Goal: Task Accomplishment & Management: Use online tool/utility

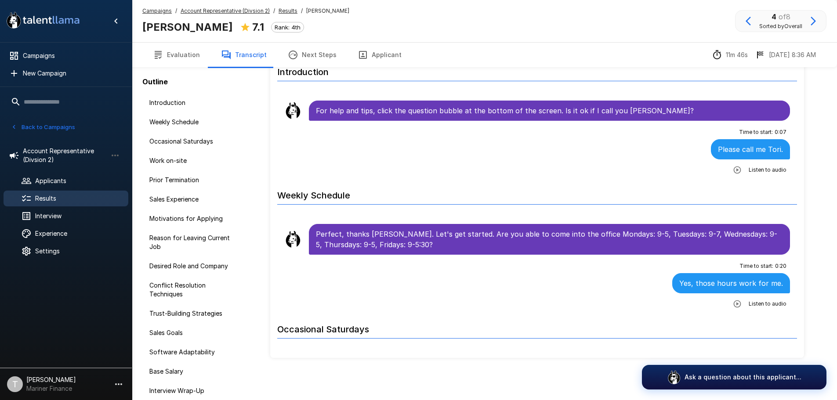
scroll to position [734, 0]
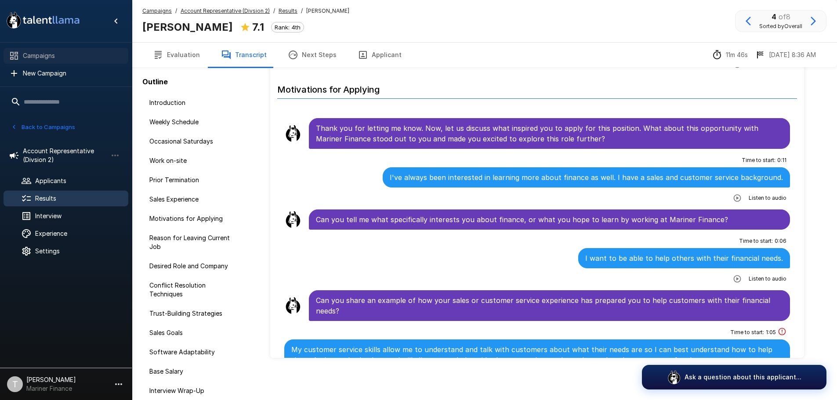
click at [50, 55] on span "Campaigns" at bounding box center [72, 55] width 98 height 9
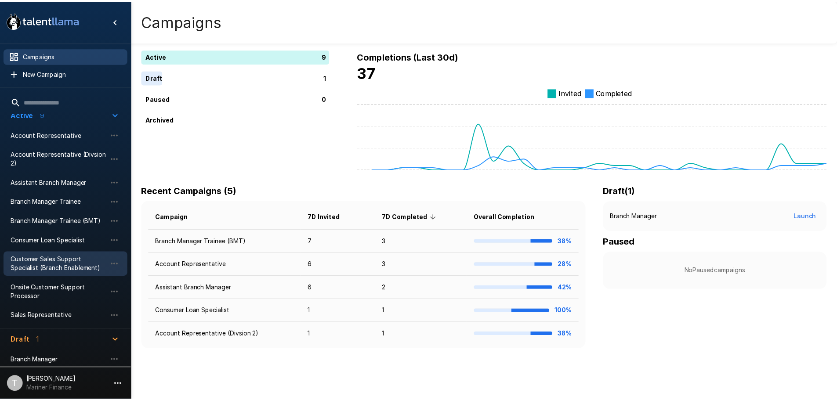
scroll to position [18, 0]
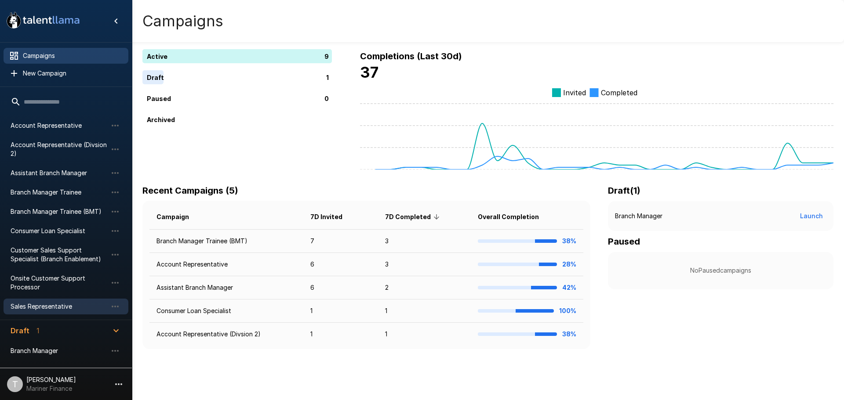
click at [59, 304] on span "Sales Representative" at bounding box center [59, 306] width 97 height 9
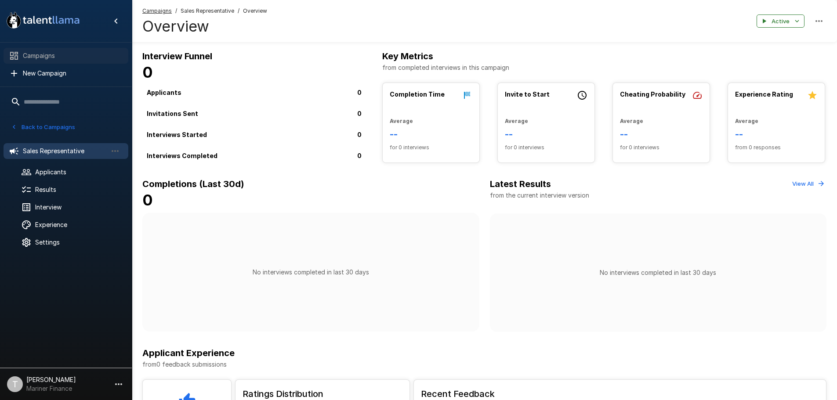
click at [41, 52] on span "Campaigns" at bounding box center [72, 55] width 98 height 9
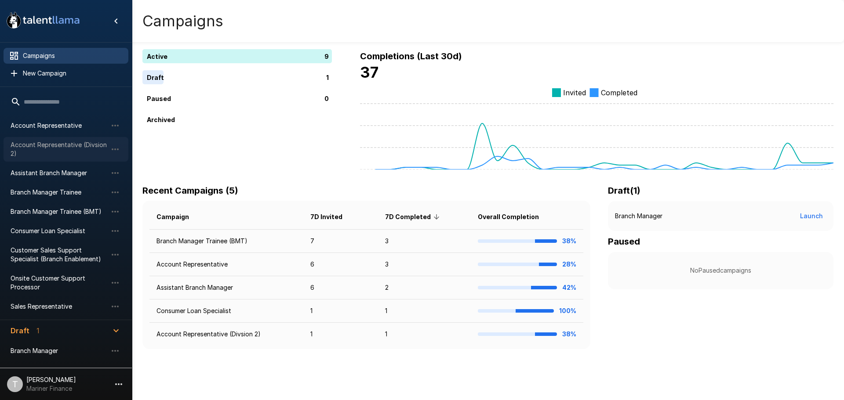
click at [40, 143] on span "Account Representative (Divsion 2)" at bounding box center [59, 150] width 97 height 18
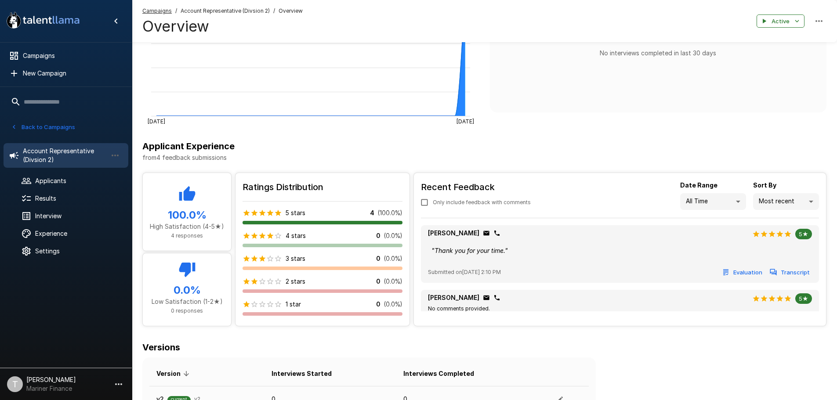
scroll to position [298, 0]
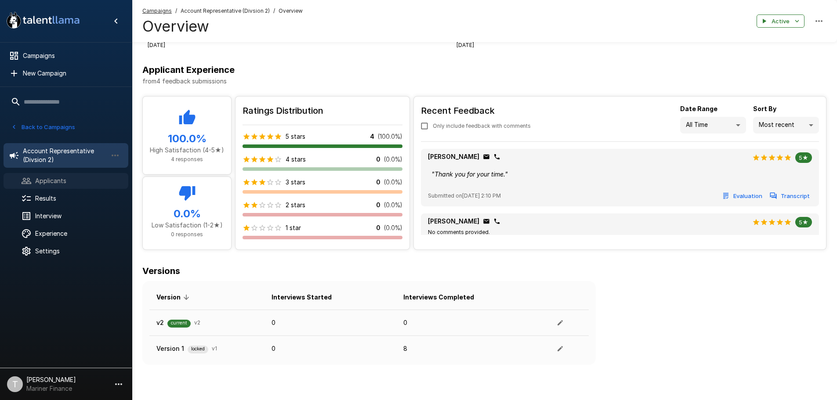
click at [51, 182] on span "Applicants" at bounding box center [78, 181] width 86 height 9
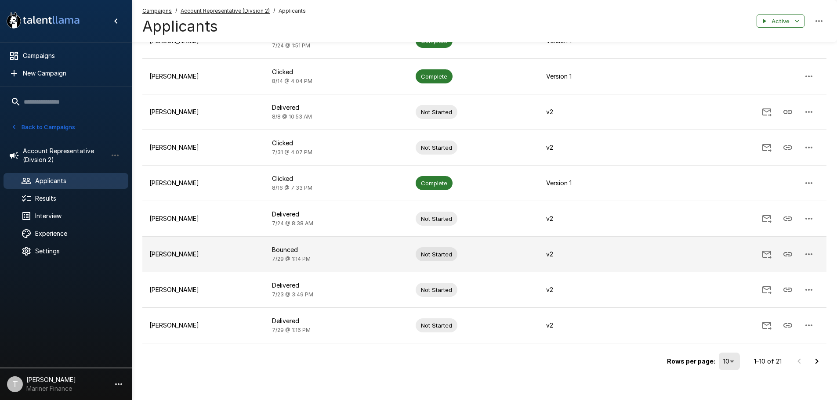
scroll to position [159, 0]
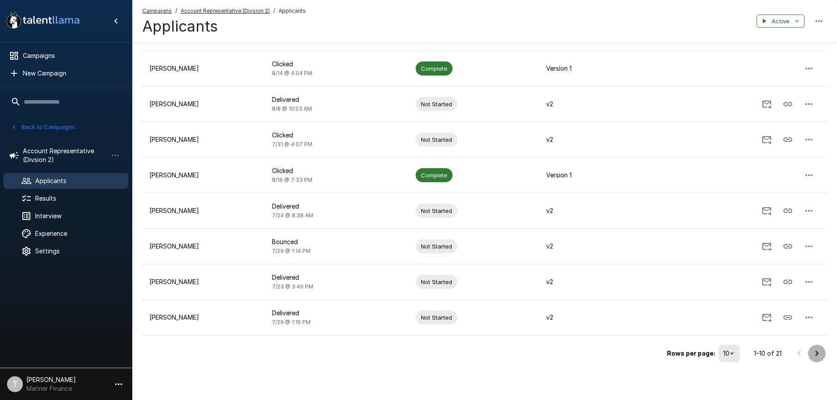
click at [820, 352] on icon "Go to next page" at bounding box center [817, 354] width 11 height 11
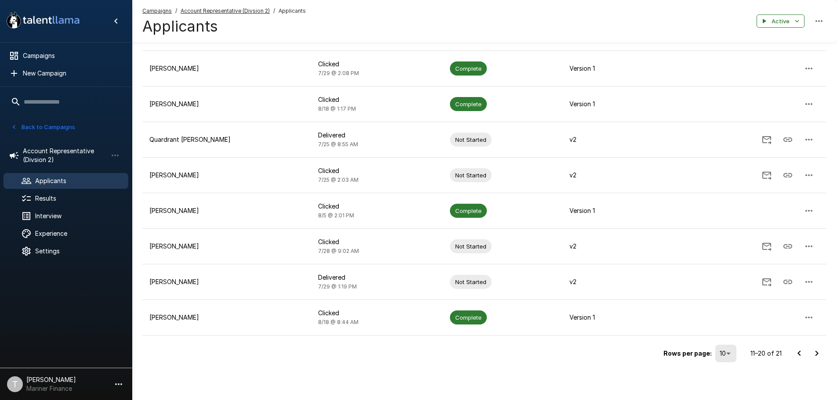
click at [815, 351] on icon "Go to next page" at bounding box center [817, 354] width 11 height 11
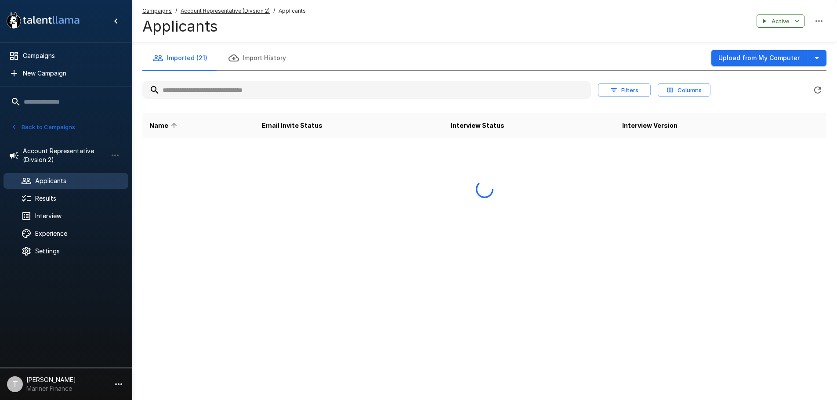
scroll to position [0, 0]
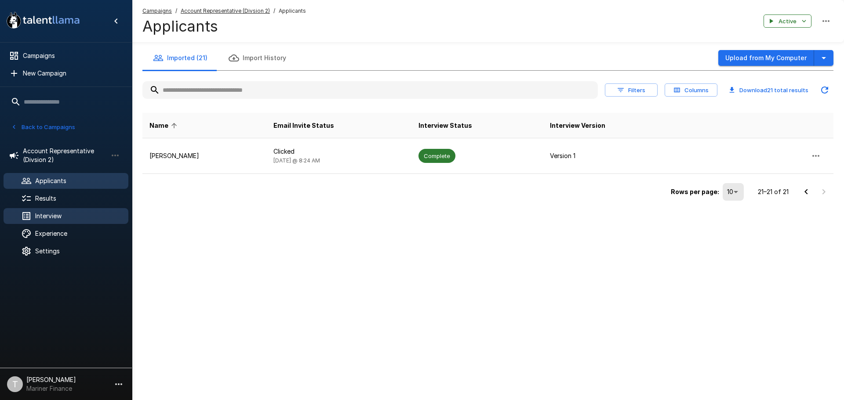
click at [63, 216] on span "Interview" at bounding box center [78, 216] width 86 height 9
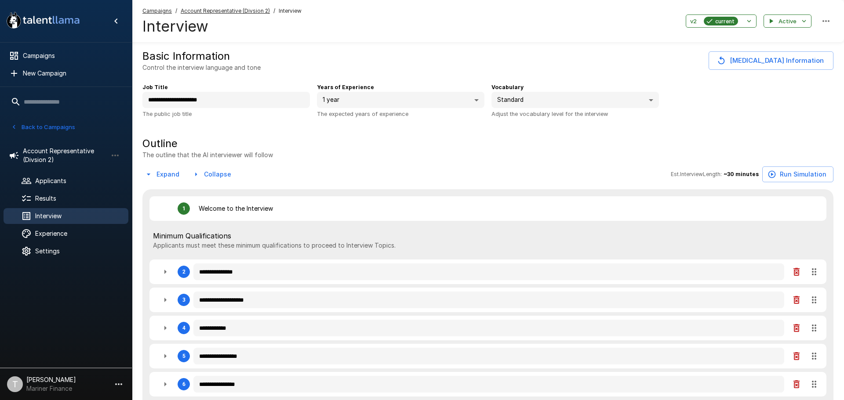
type textarea "*"
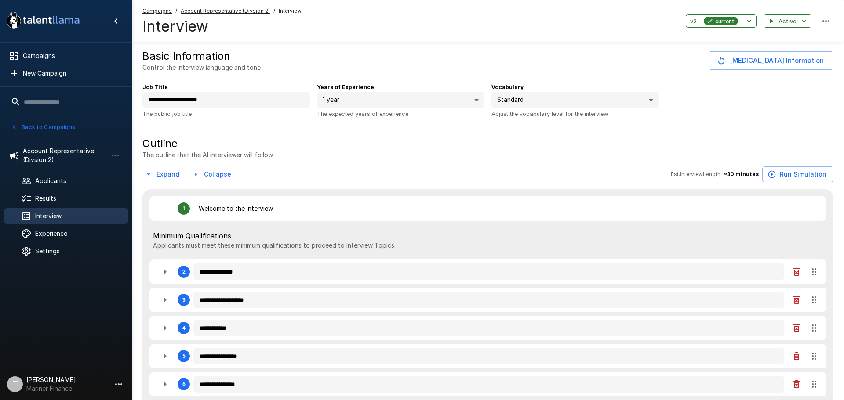
type textarea "*"
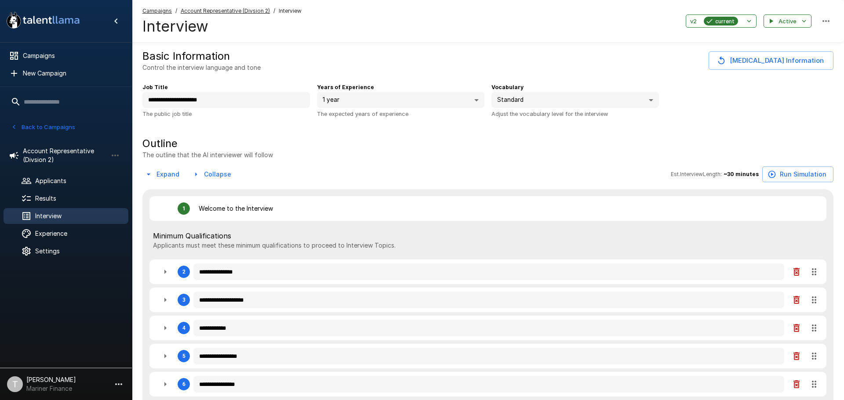
type textarea "*"
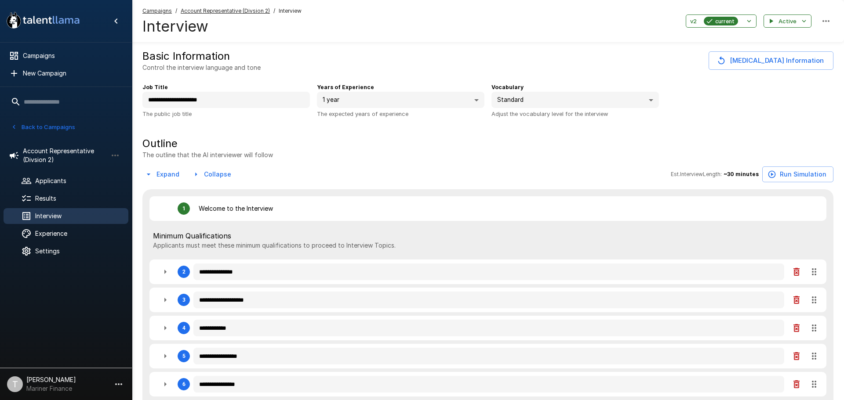
type textarea "*"
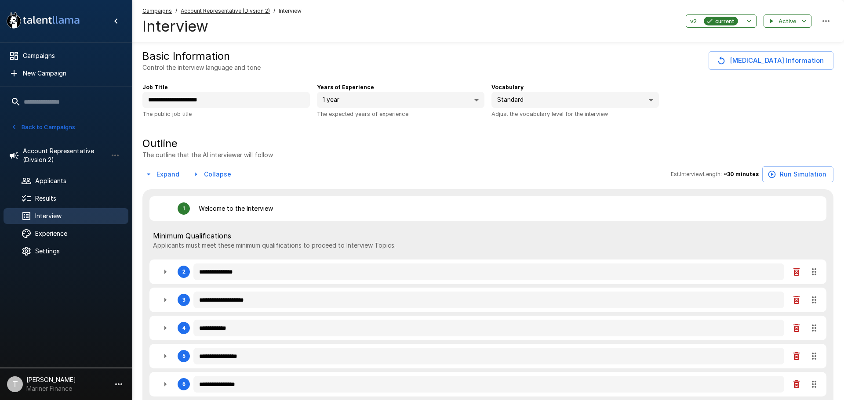
type textarea "*"
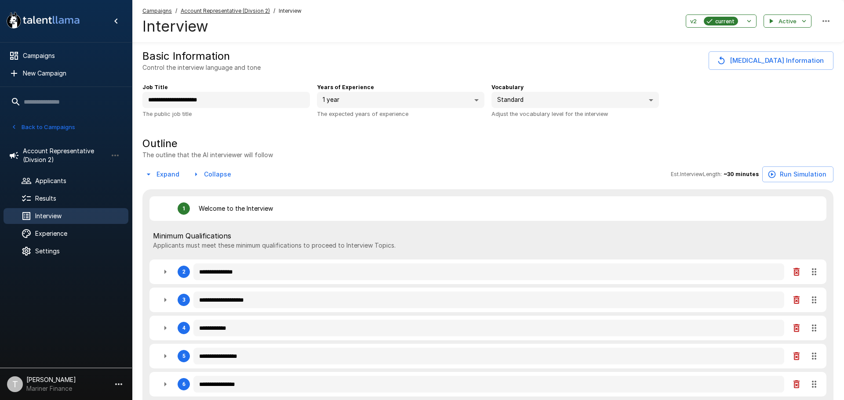
type textarea "*"
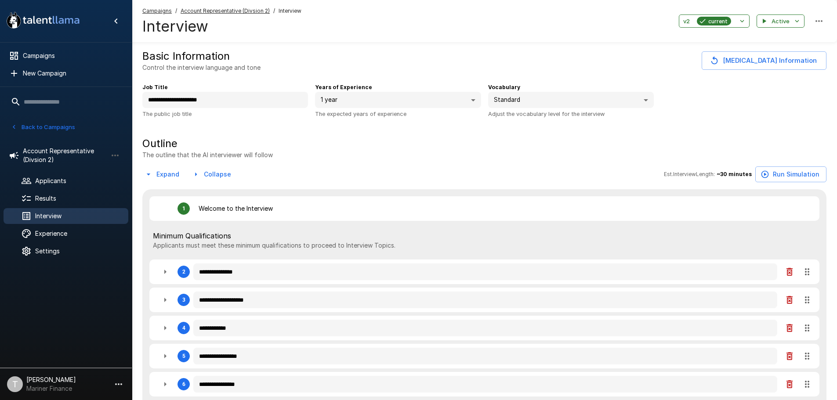
type textarea "*"
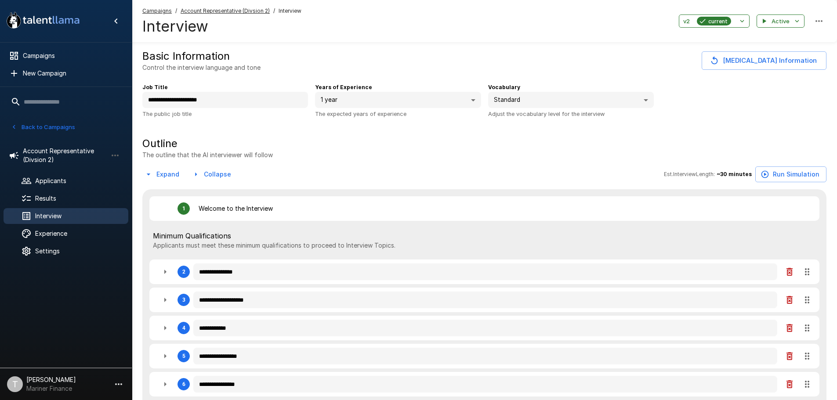
type textarea "*"
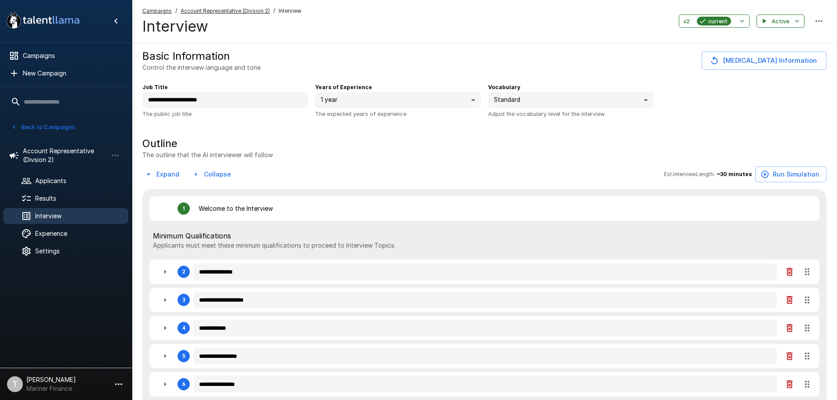
type textarea "*"
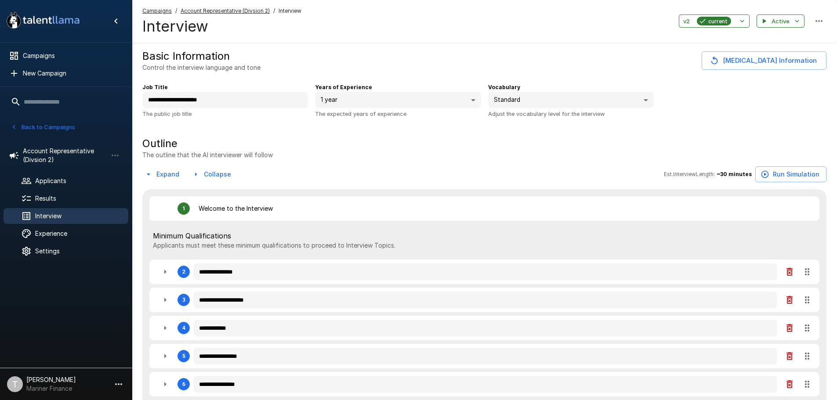
type textarea "*"
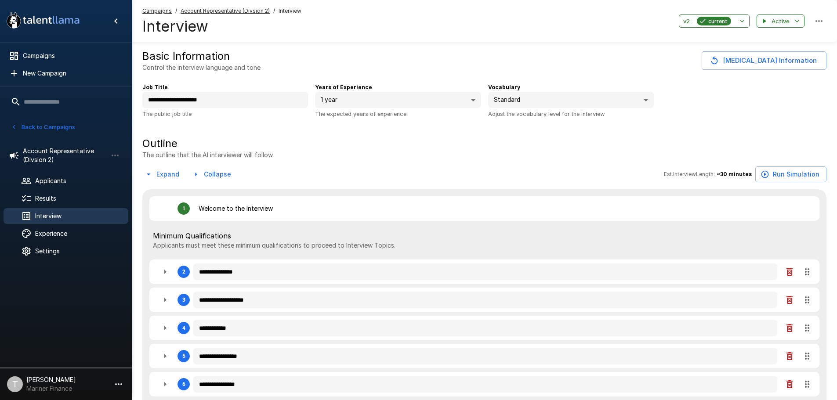
type textarea "*"
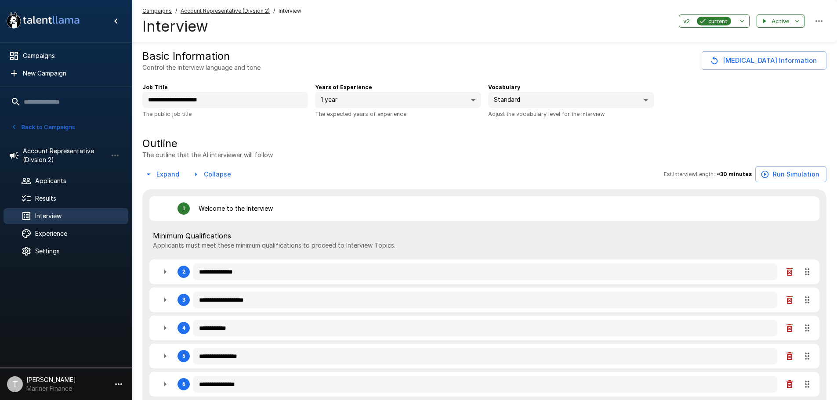
type textarea "*"
click at [315, 216] on div "1 Welcome to the Interview" at bounding box center [457, 209] width 602 height 18
click at [265, 209] on p "Welcome to the Interview" at bounding box center [236, 208] width 74 height 9
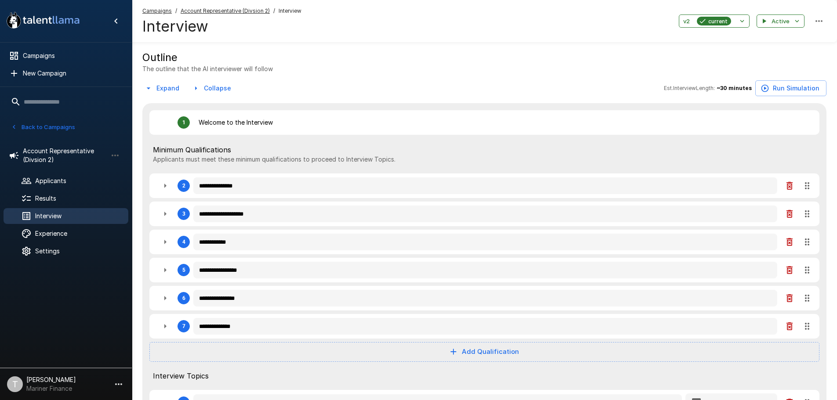
scroll to position [88, 0]
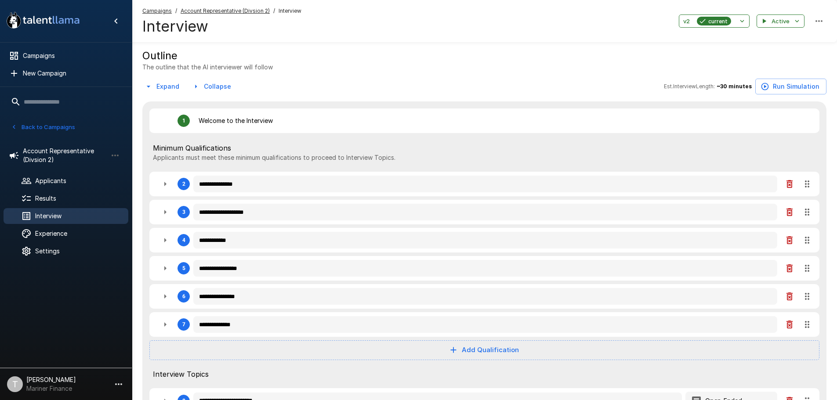
click at [165, 183] on icon "button" at bounding box center [165, 184] width 11 height 11
type textarea "*"
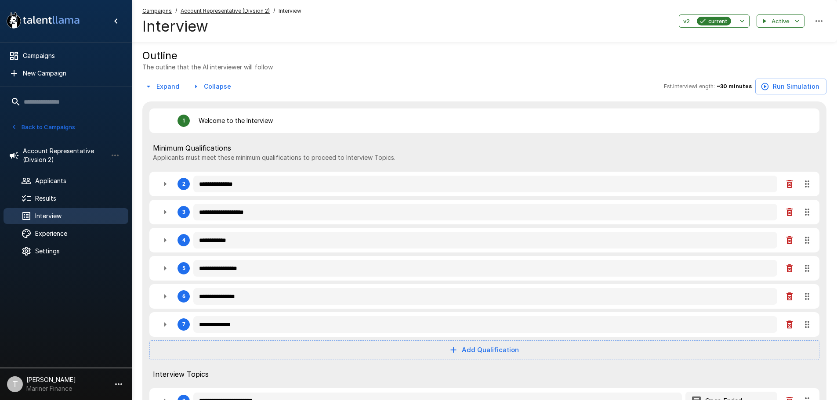
type textarea "*"
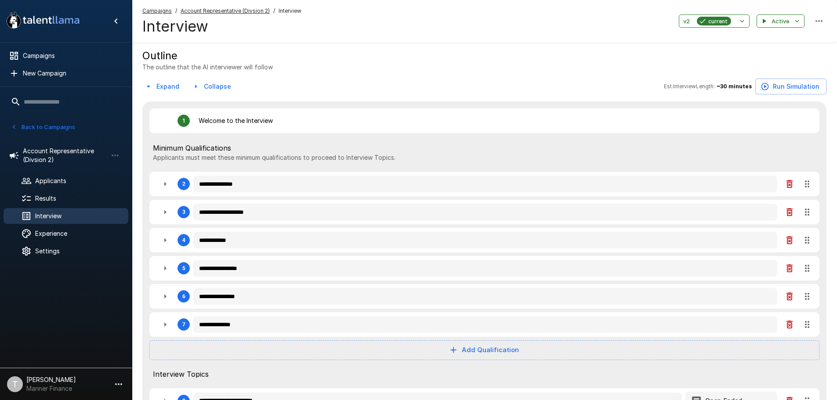
type textarea "*"
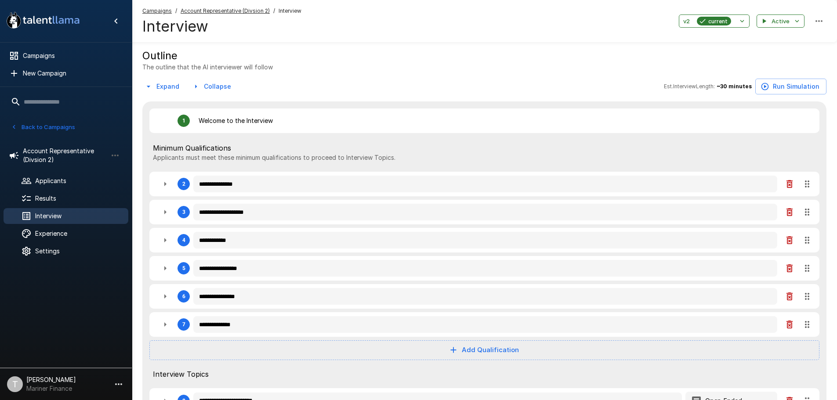
type textarea "*"
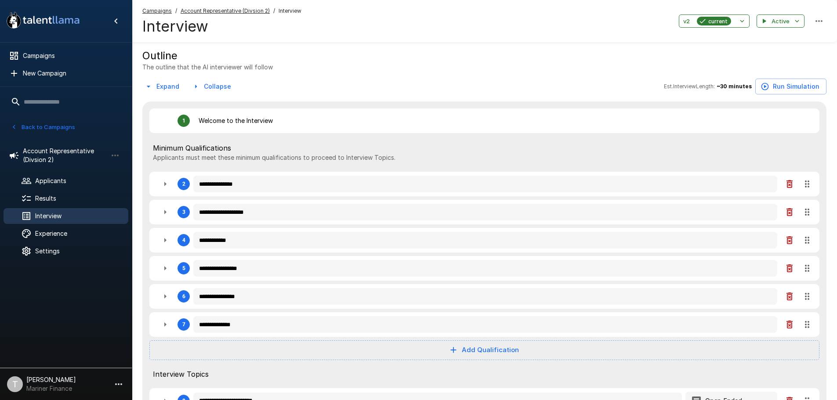
type textarea "*"
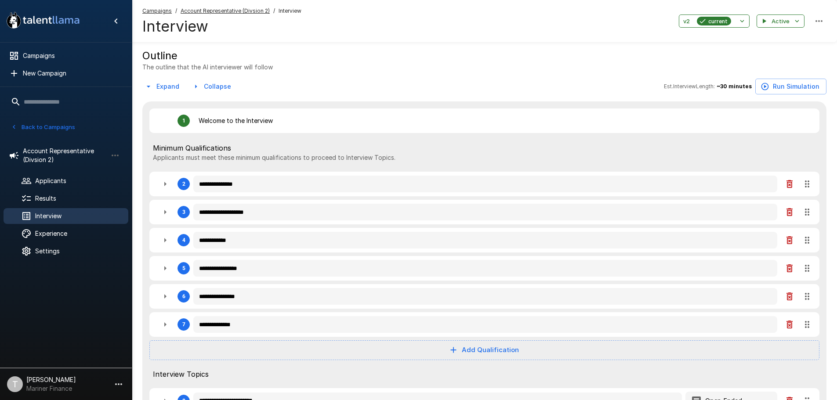
type textarea "*"
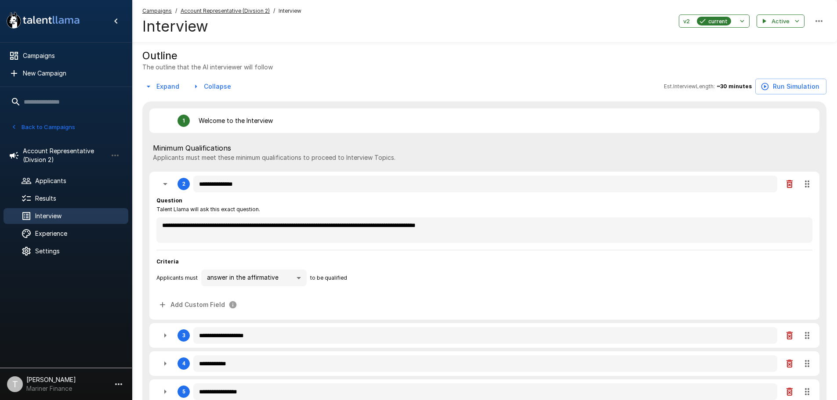
click at [165, 183] on icon "button" at bounding box center [165, 184] width 11 height 11
type textarea "*"
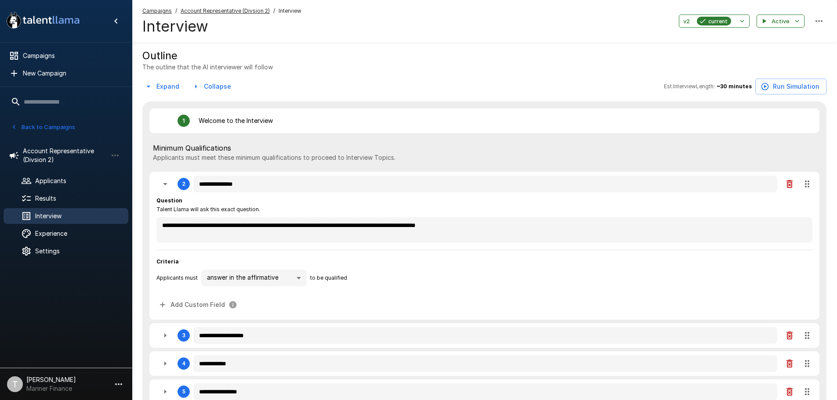
type textarea "*"
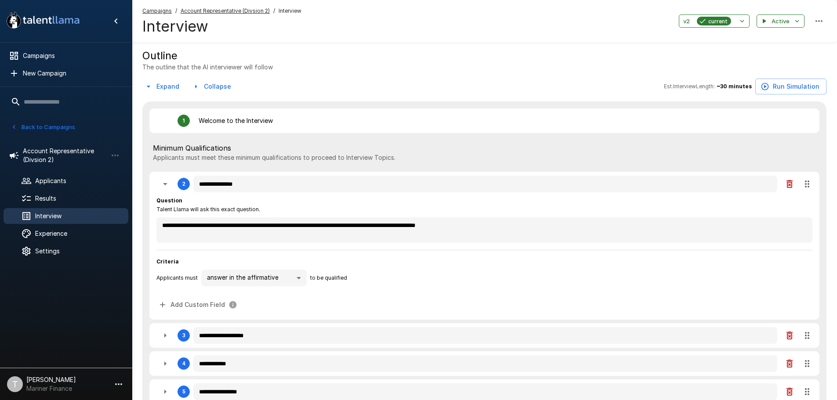
type textarea "*"
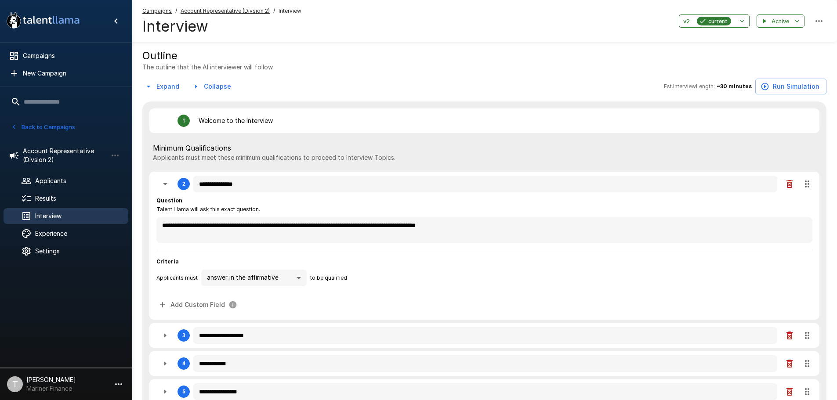
type textarea "*"
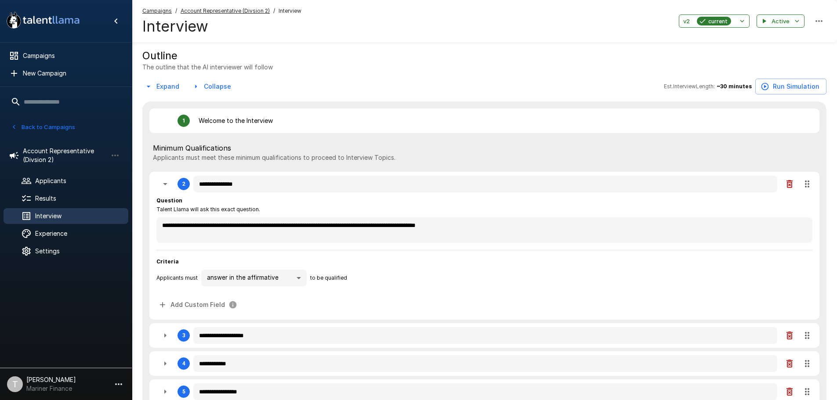
type textarea "*"
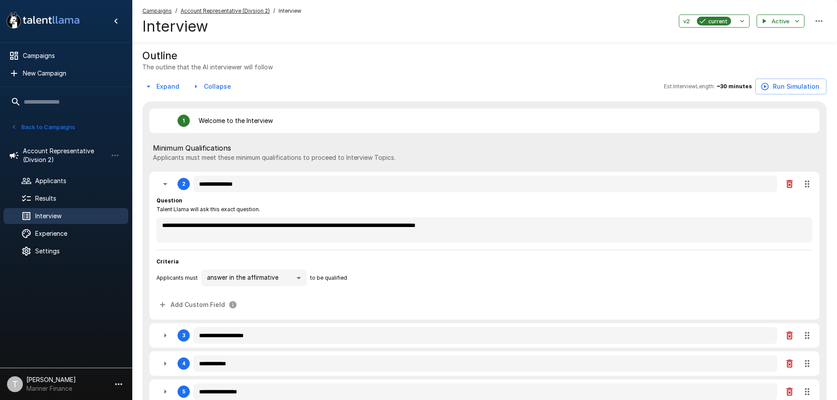
type textarea "*"
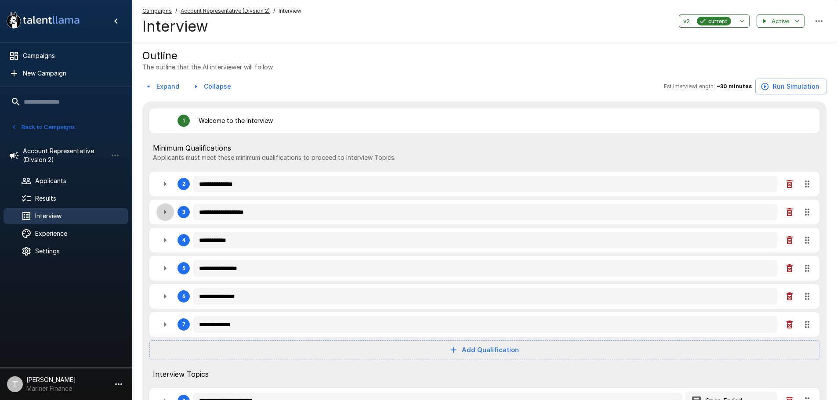
click at [162, 214] on icon "button" at bounding box center [165, 212] width 11 height 11
type textarea "*"
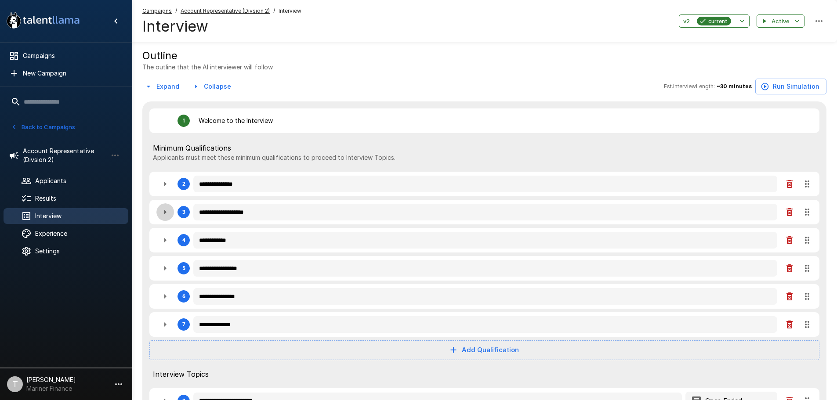
type textarea "*"
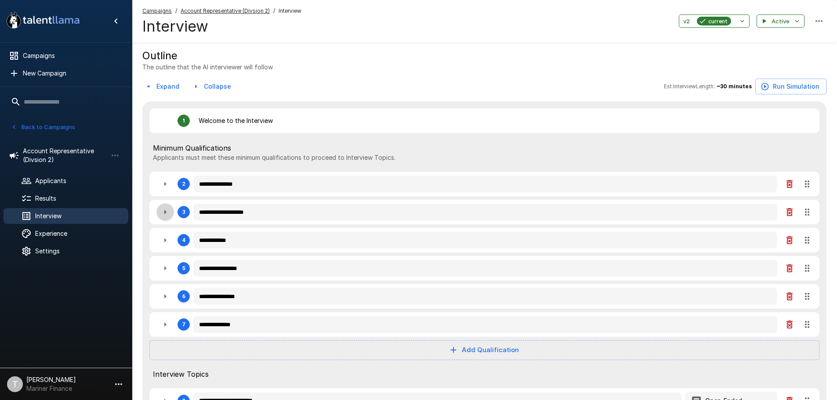
type textarea "*"
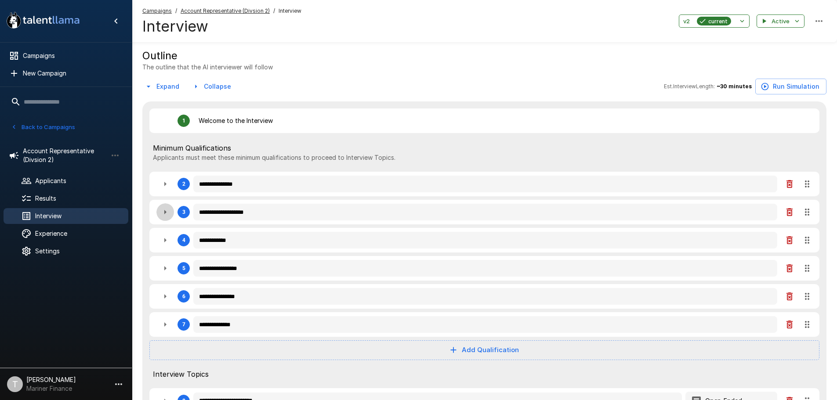
type textarea "*"
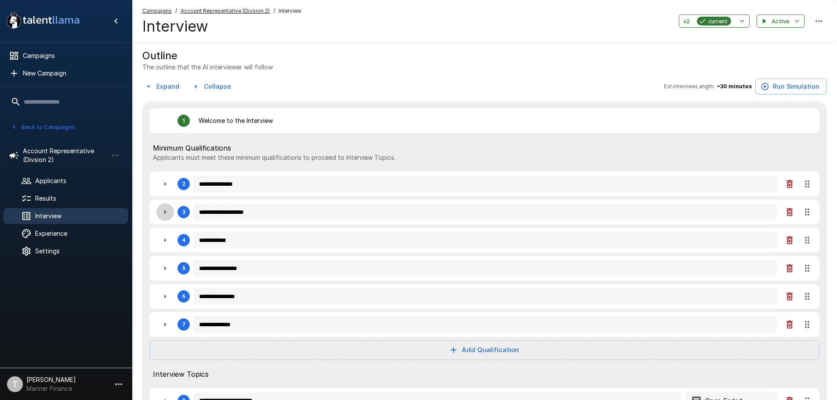
type textarea "*"
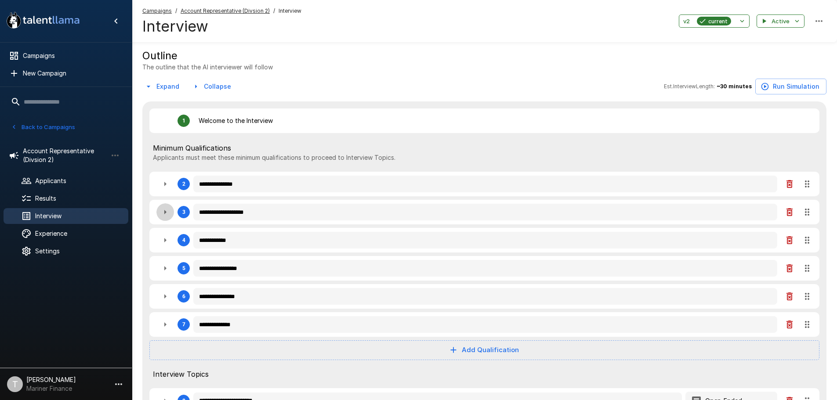
type textarea "*"
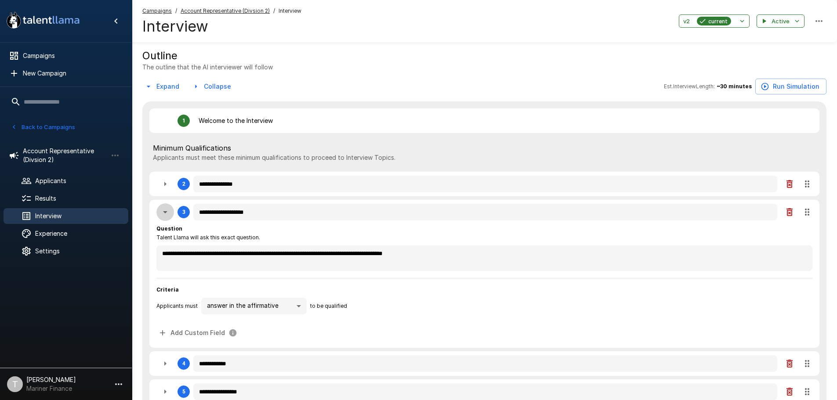
click at [162, 214] on icon "button" at bounding box center [165, 212] width 11 height 11
type textarea "*"
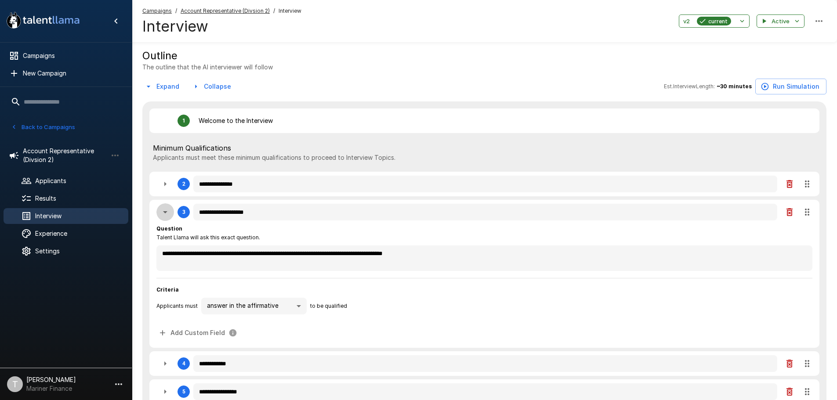
type textarea "*"
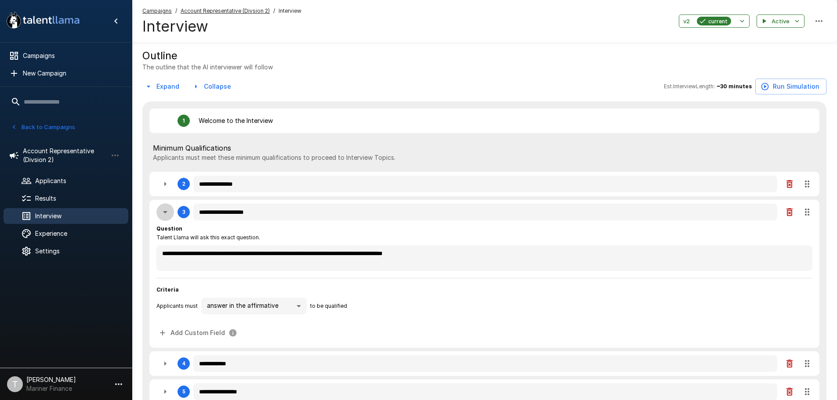
type textarea "*"
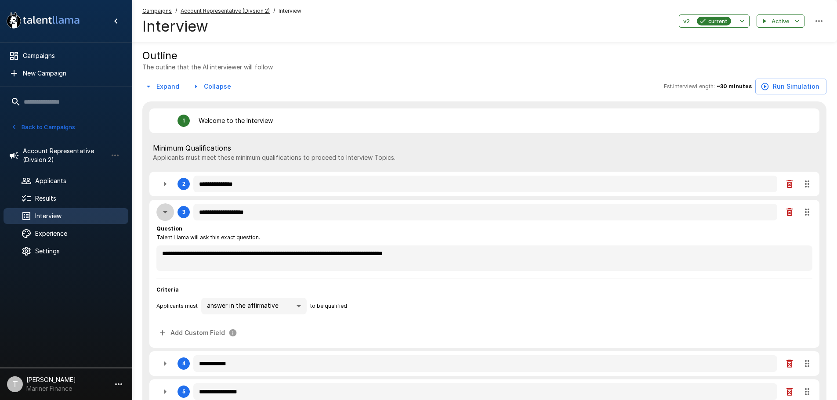
type textarea "*"
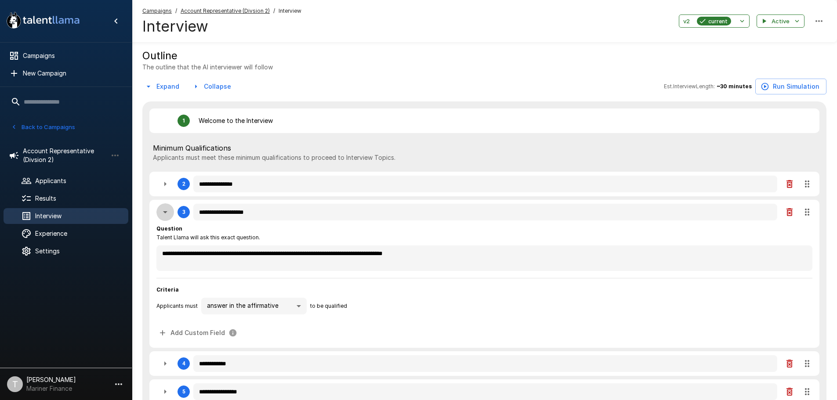
type textarea "*"
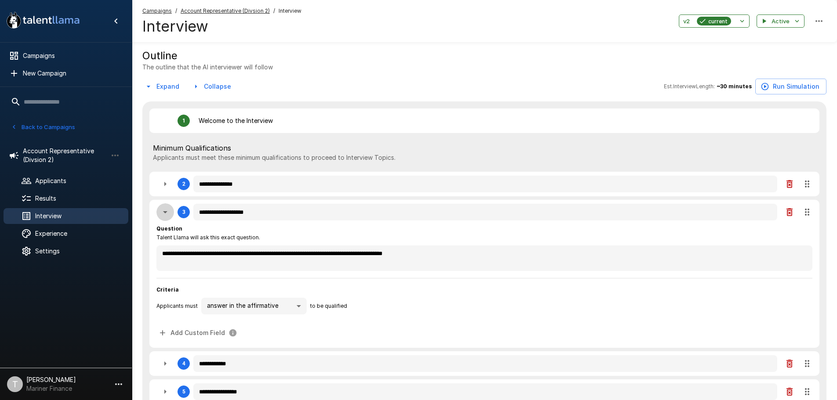
type textarea "*"
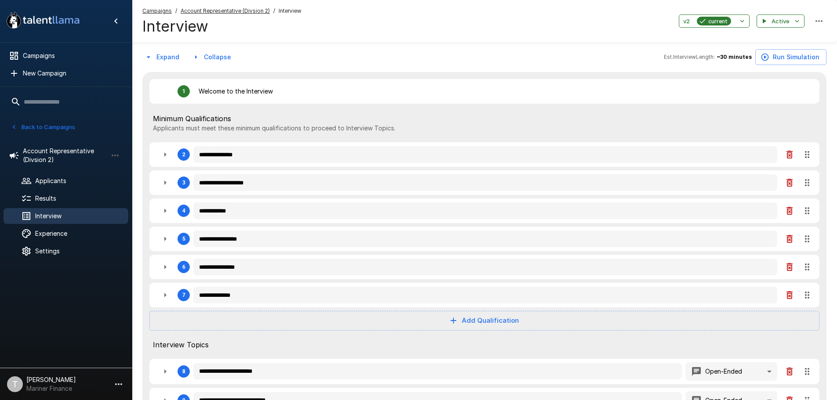
scroll to position [176, 0]
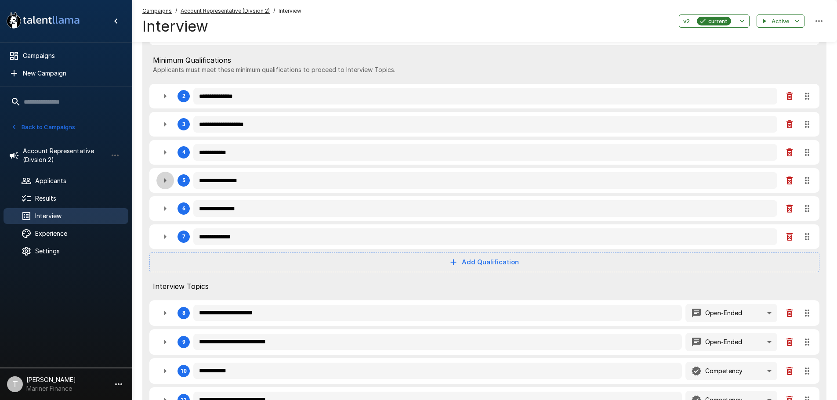
click at [164, 181] on icon "button" at bounding box center [165, 180] width 2 height 4
type textarea "*"
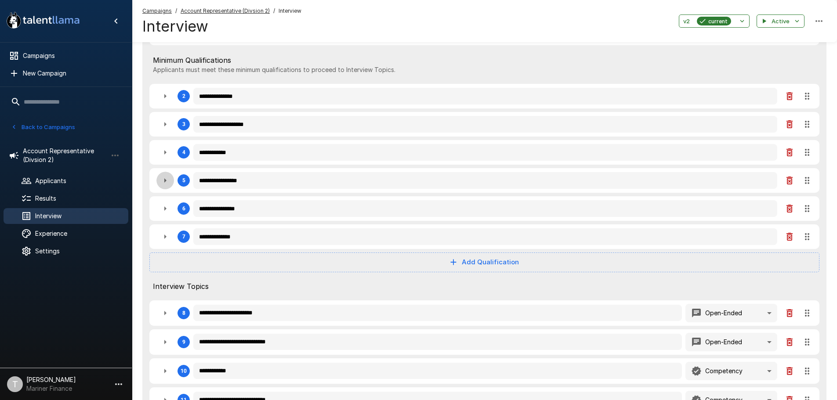
type textarea "*"
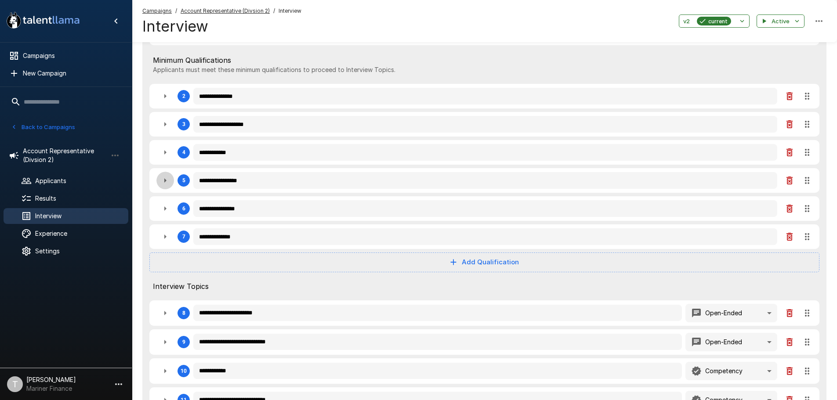
type textarea "*"
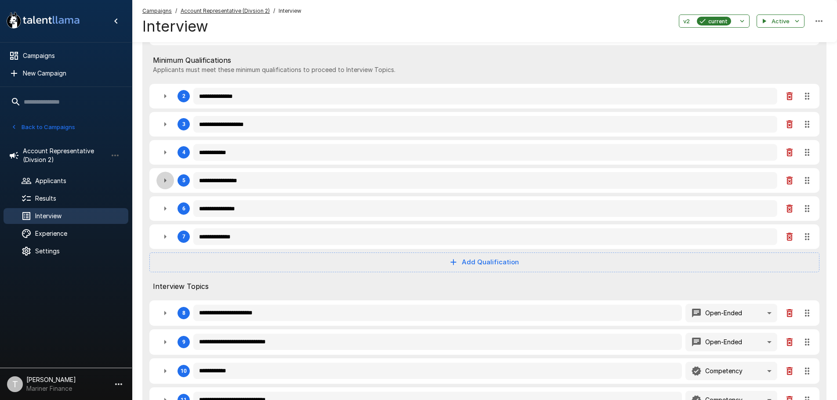
type textarea "*"
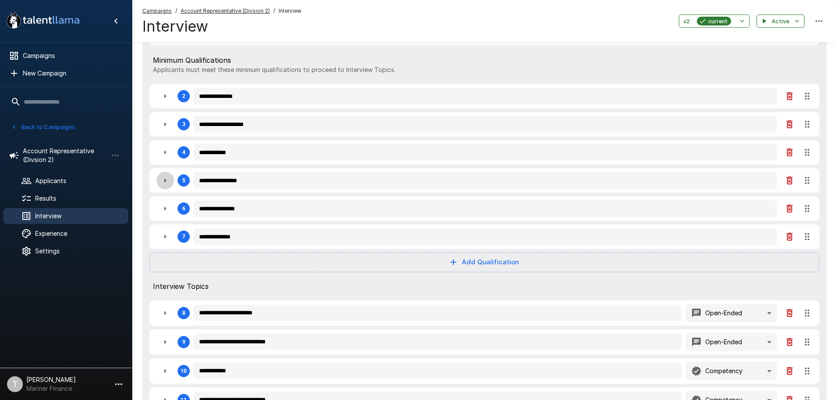
type textarea "*"
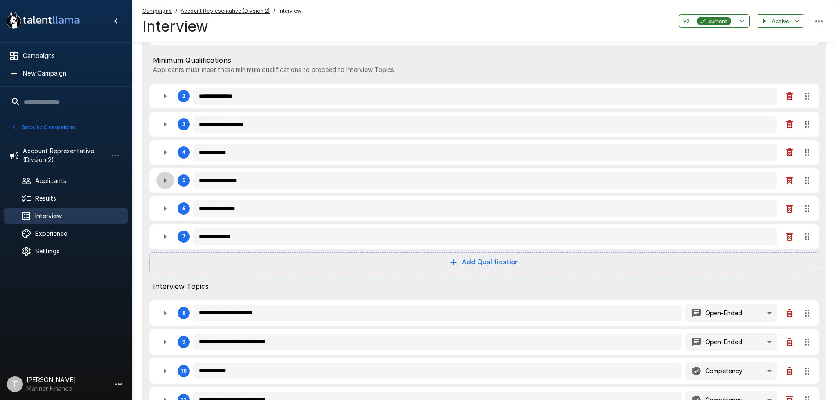
type textarea "*"
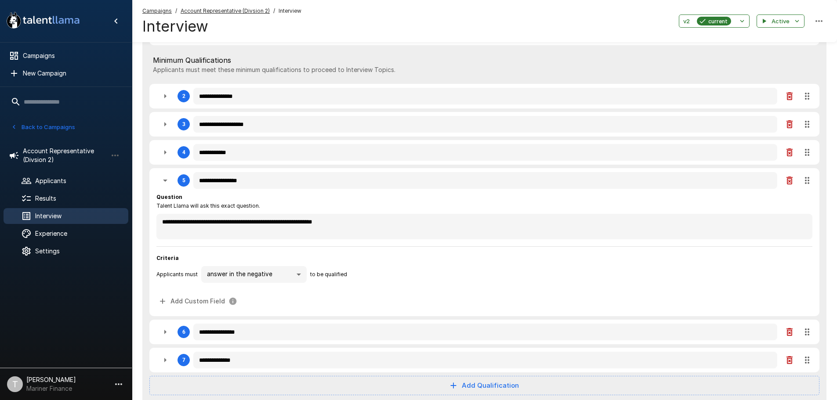
click at [164, 181] on icon "button" at bounding box center [165, 180] width 11 height 11
type textarea "*"
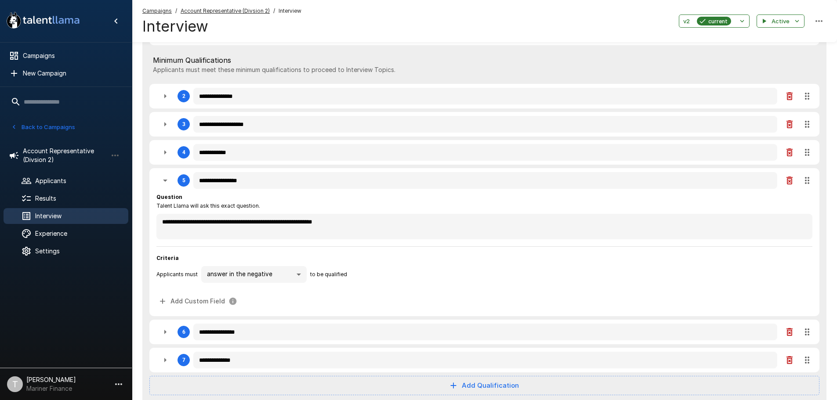
type textarea "*"
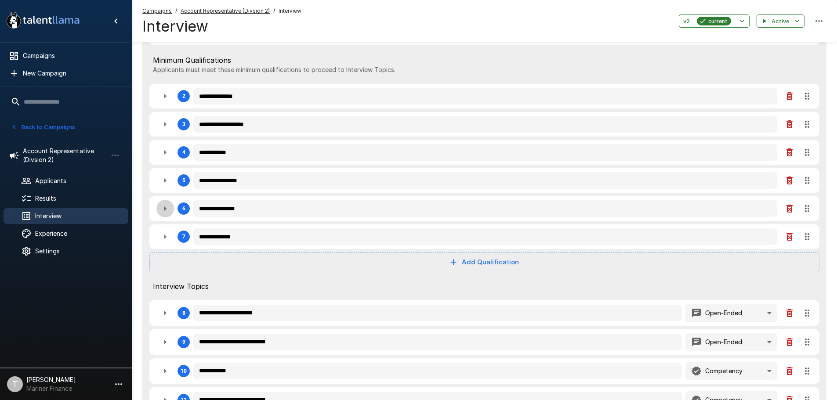
click at [166, 211] on icon "button" at bounding box center [165, 208] width 11 height 11
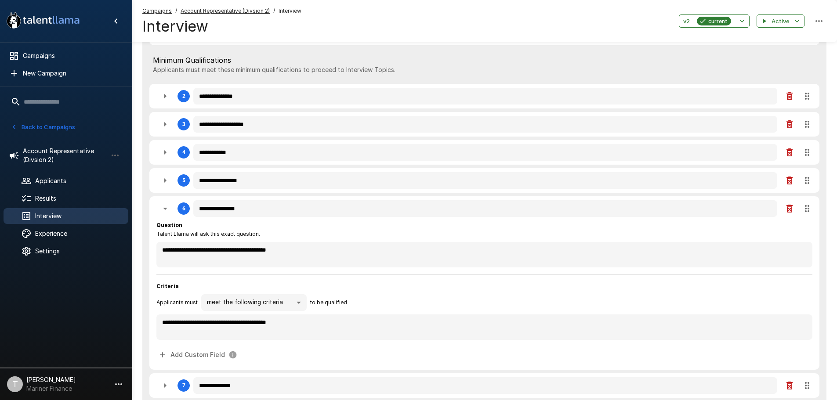
click at [166, 211] on icon "button" at bounding box center [165, 208] width 11 height 11
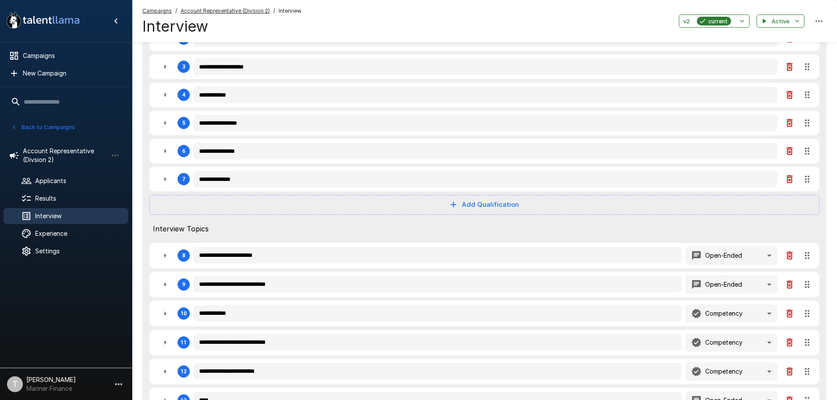
scroll to position [264, 0]
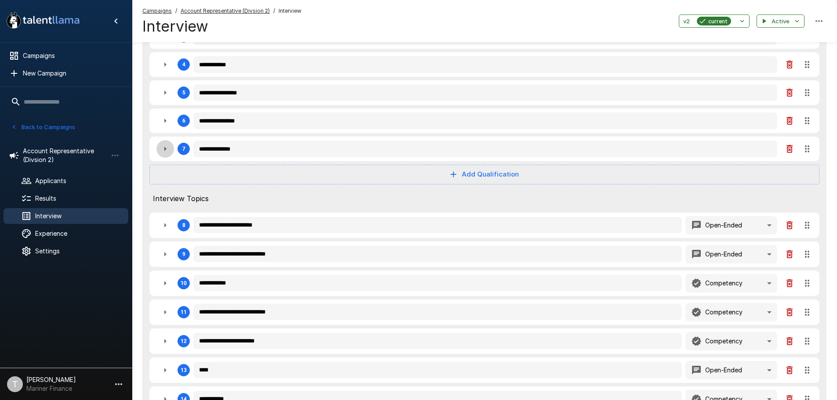
click at [163, 151] on icon "button" at bounding box center [165, 149] width 11 height 11
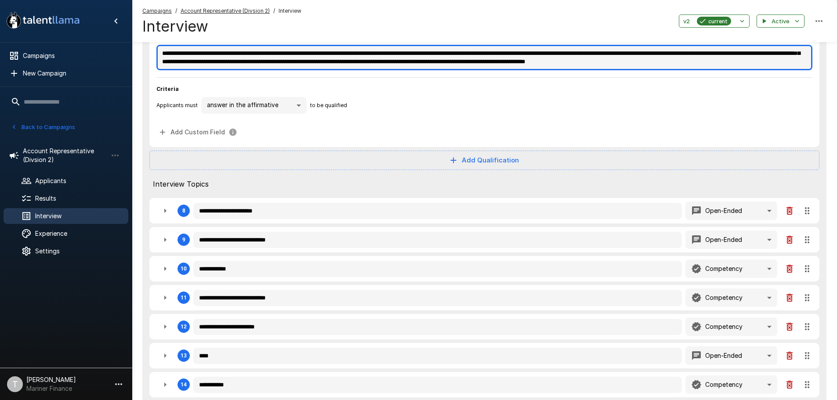
scroll to position [439, 0]
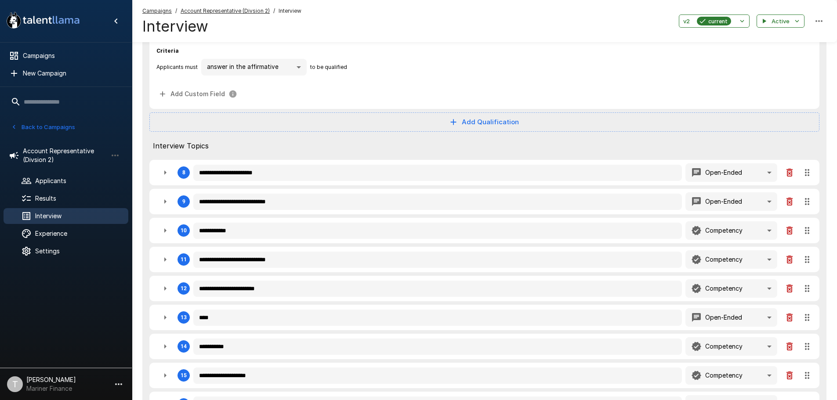
click at [164, 170] on icon "button" at bounding box center [165, 172] width 11 height 11
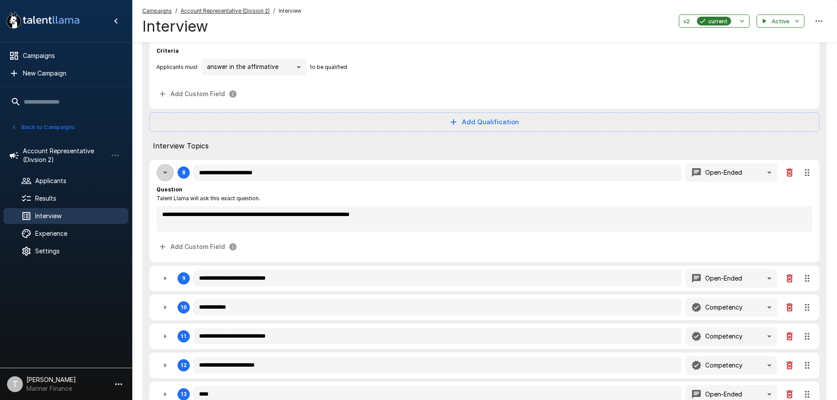
click at [164, 170] on icon "button" at bounding box center [165, 172] width 11 height 11
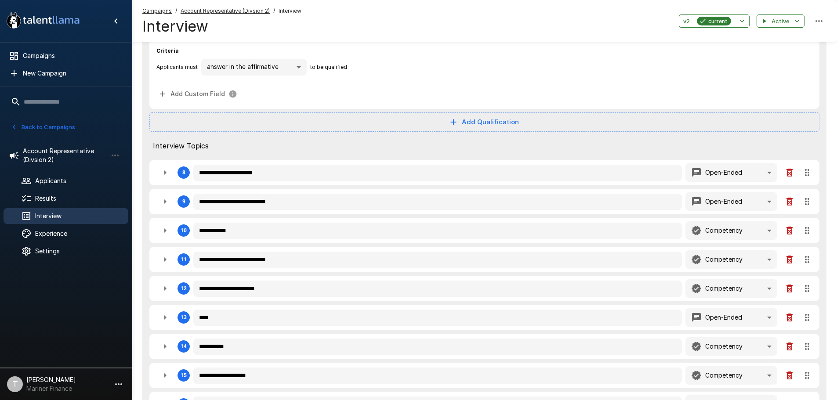
scroll to position [483, 0]
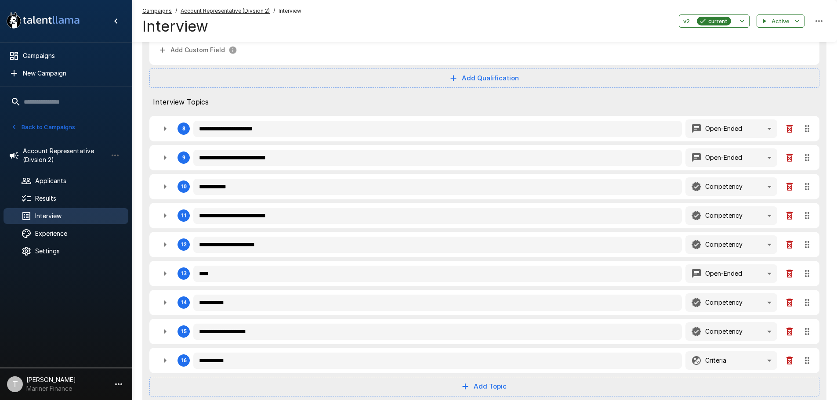
click at [165, 158] on icon "button" at bounding box center [165, 158] width 2 height 4
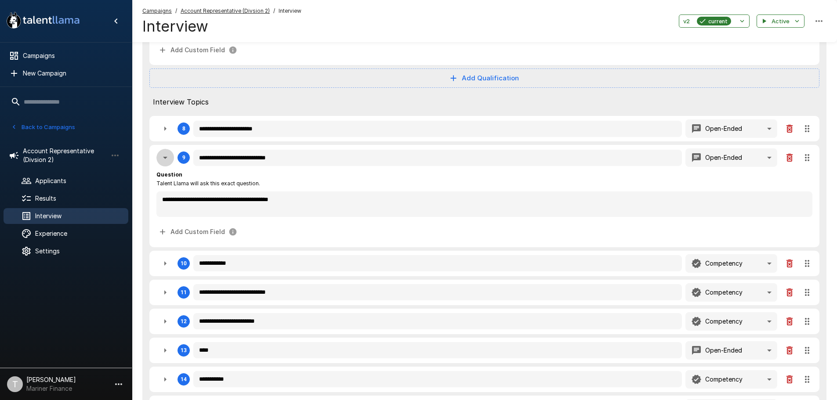
click at [165, 158] on icon "button" at bounding box center [165, 158] width 11 height 11
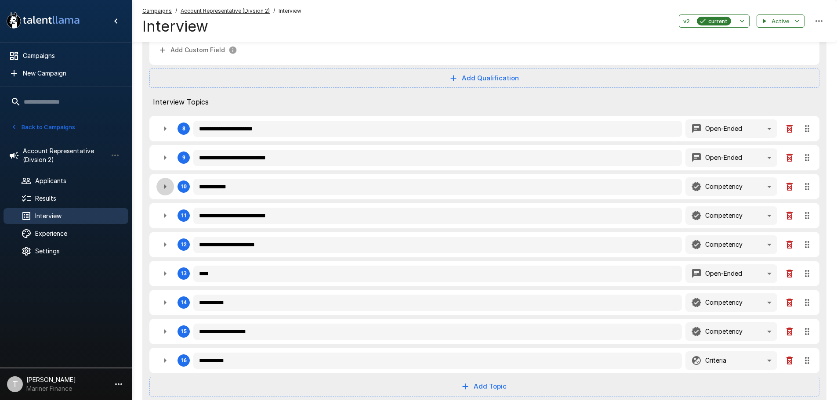
click at [161, 185] on icon "button" at bounding box center [165, 187] width 11 height 11
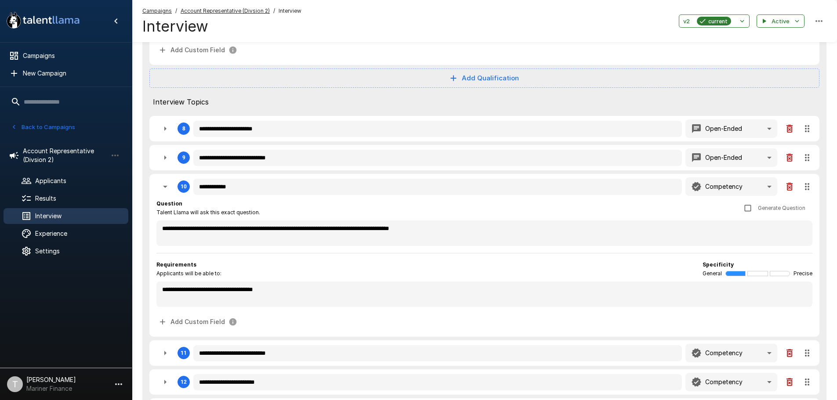
click at [160, 185] on icon "button" at bounding box center [165, 187] width 11 height 11
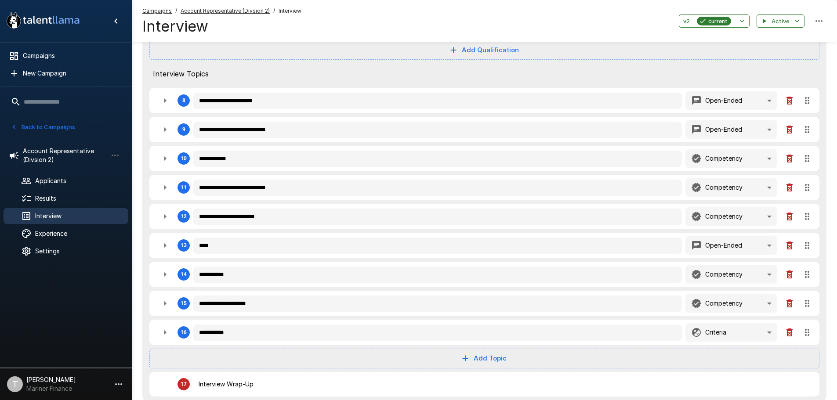
scroll to position [527, 0]
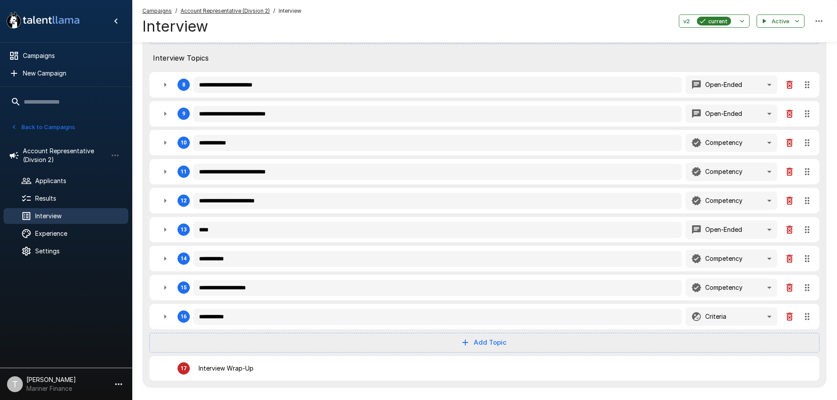
click at [169, 173] on icon "button" at bounding box center [165, 172] width 11 height 11
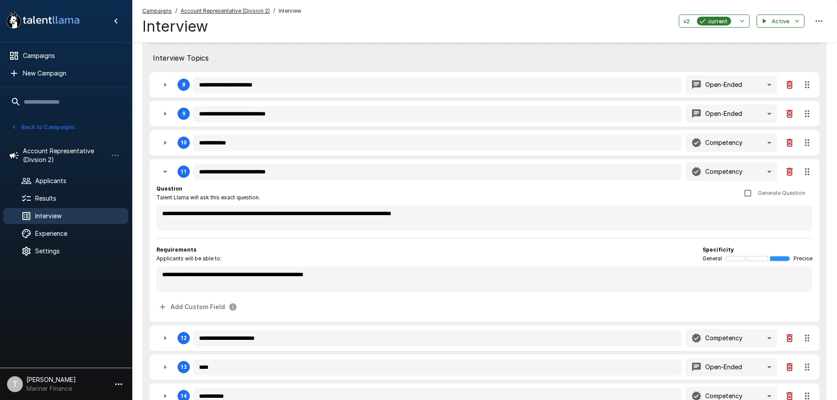
click at [169, 173] on icon "button" at bounding box center [165, 172] width 11 height 11
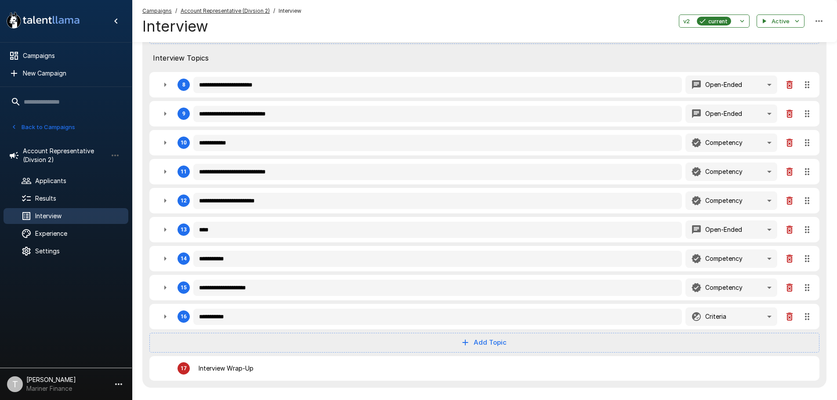
click at [165, 201] on icon "button" at bounding box center [165, 201] width 2 height 4
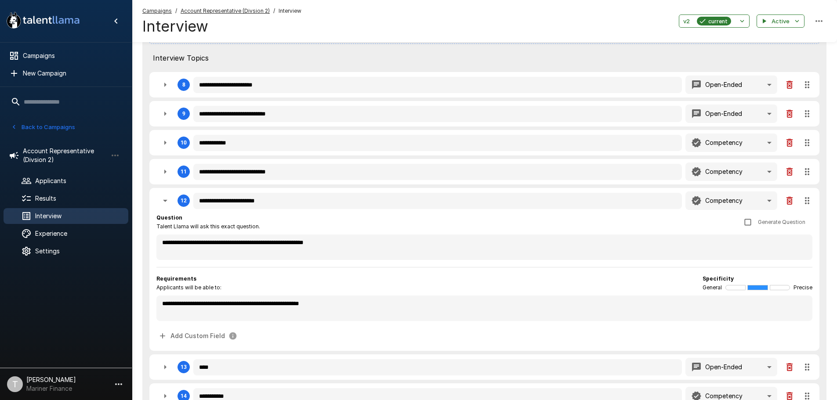
click at [165, 200] on icon "button" at bounding box center [165, 201] width 11 height 11
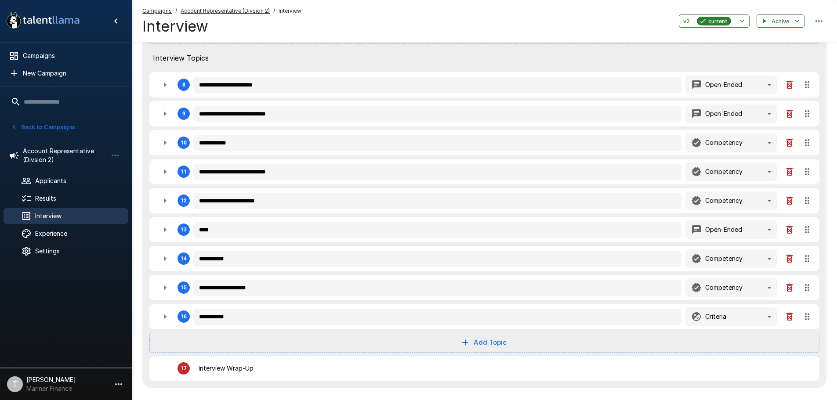
click at [162, 228] on icon "button" at bounding box center [165, 230] width 11 height 11
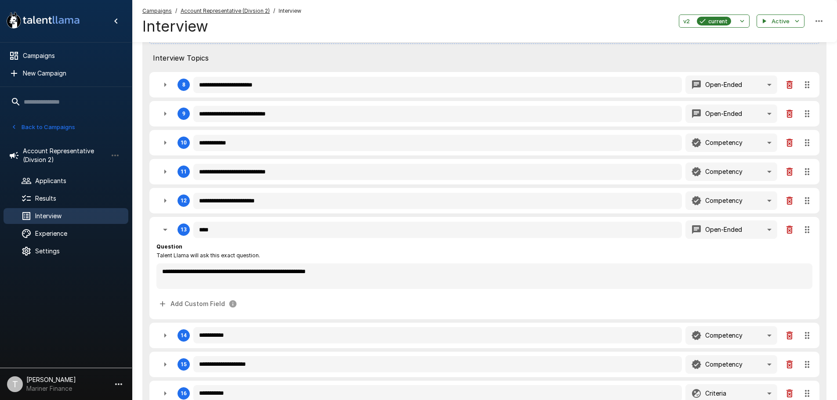
click at [162, 228] on icon "button" at bounding box center [165, 230] width 11 height 11
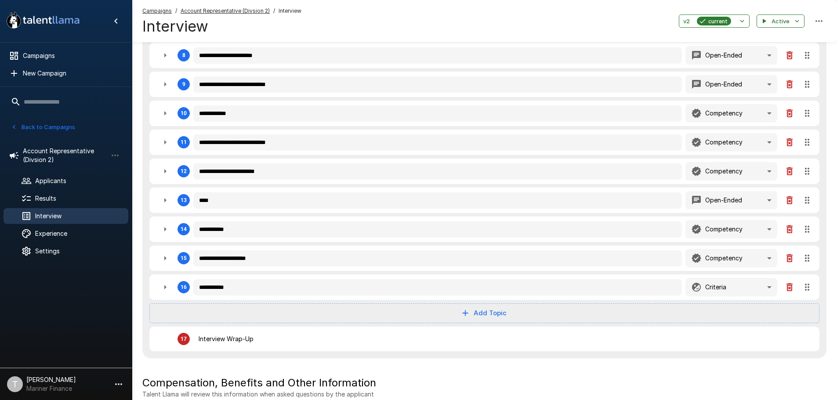
scroll to position [571, 0]
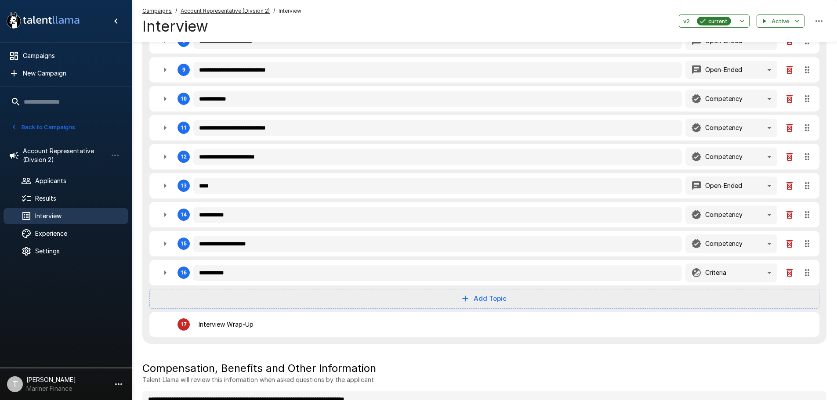
click at [165, 215] on icon "button" at bounding box center [165, 215] width 2 height 4
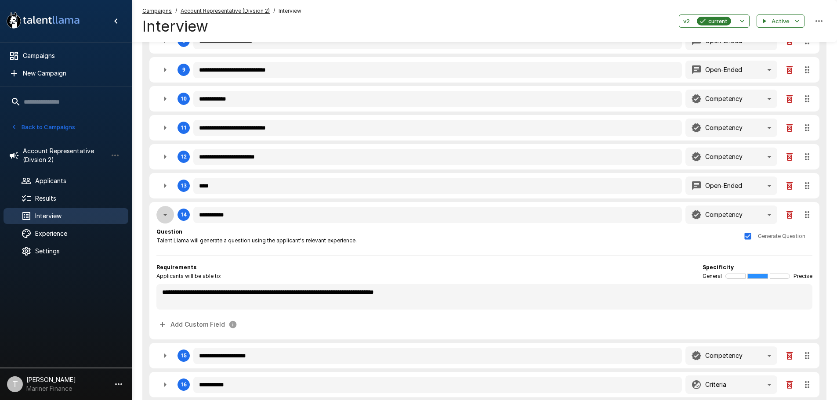
click at [165, 215] on icon "button" at bounding box center [165, 215] width 4 height 2
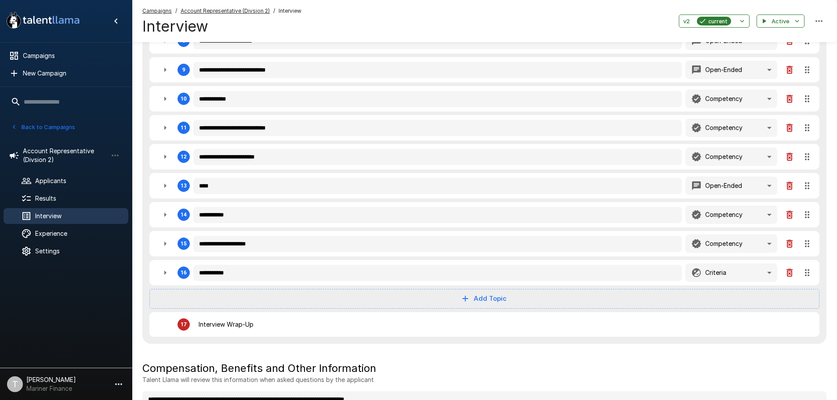
click at [165, 242] on icon "button" at bounding box center [165, 244] width 11 height 11
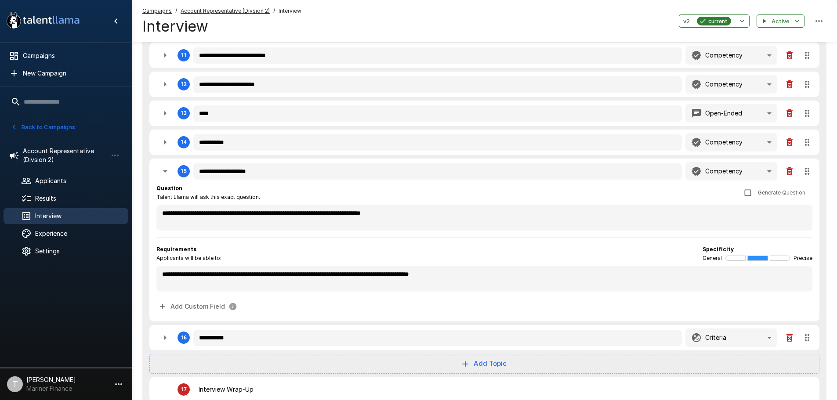
scroll to position [659, 0]
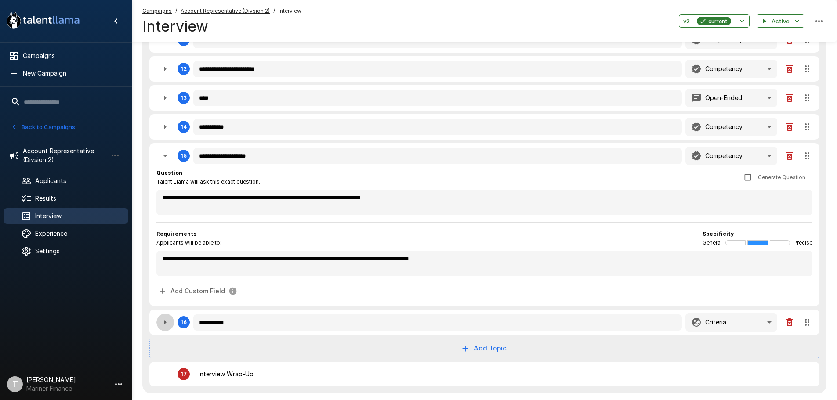
click at [161, 322] on icon "button" at bounding box center [165, 322] width 11 height 11
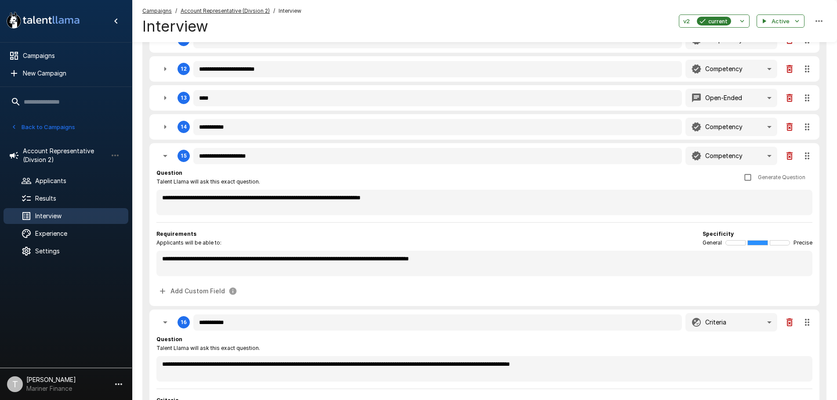
click at [167, 129] on icon "button" at bounding box center [165, 127] width 11 height 11
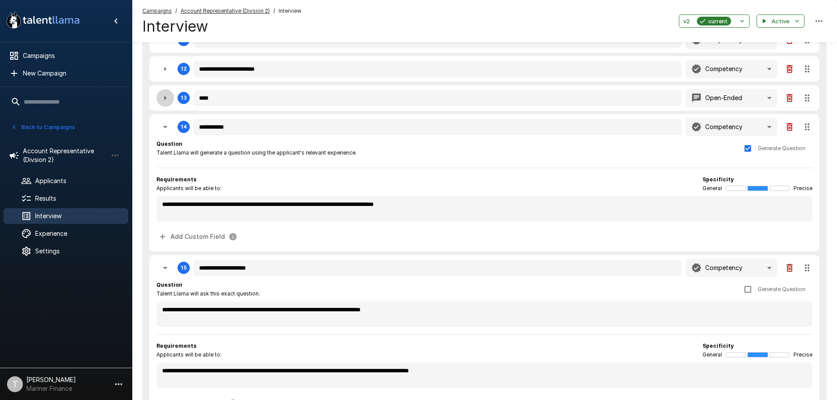
click at [163, 99] on icon "button" at bounding box center [165, 98] width 11 height 11
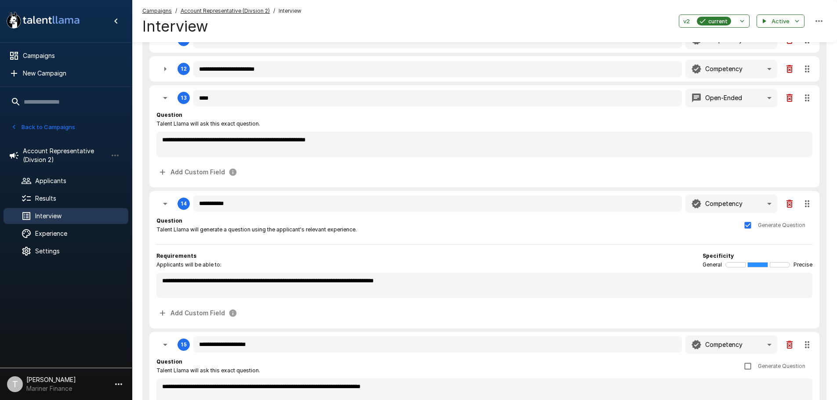
scroll to position [615, 0]
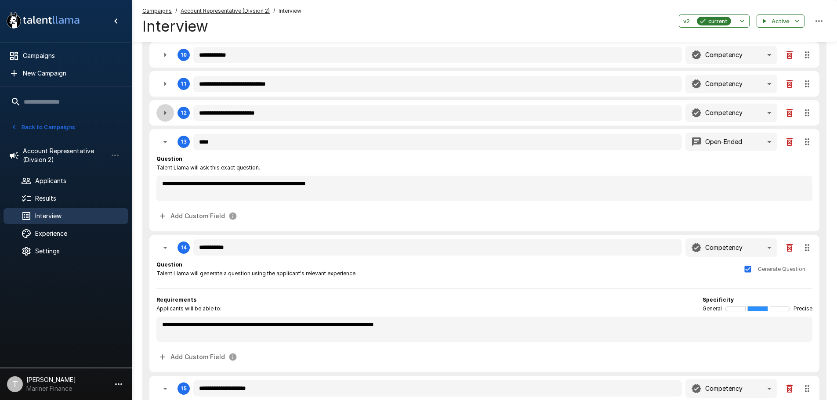
click at [160, 113] on icon "button" at bounding box center [165, 113] width 11 height 11
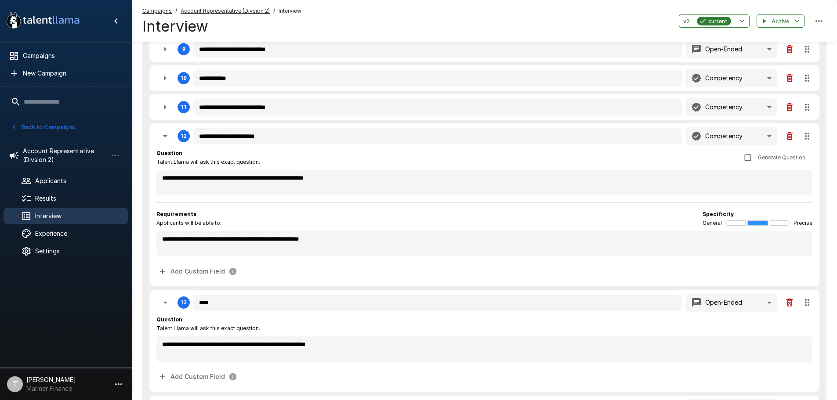
scroll to position [571, 0]
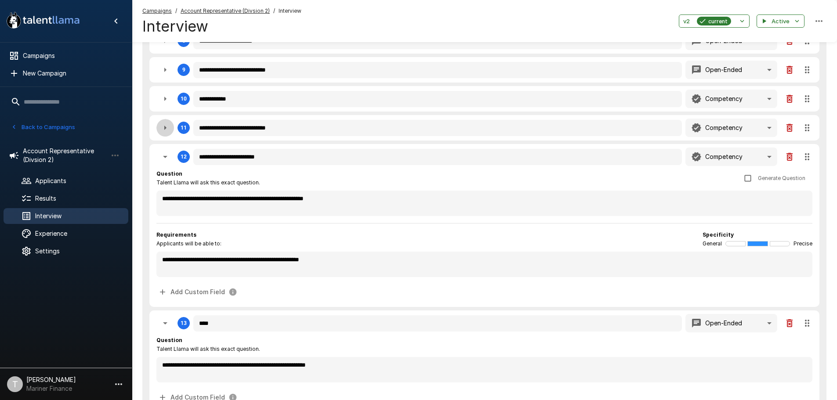
click at [160, 130] on icon "button" at bounding box center [165, 128] width 11 height 11
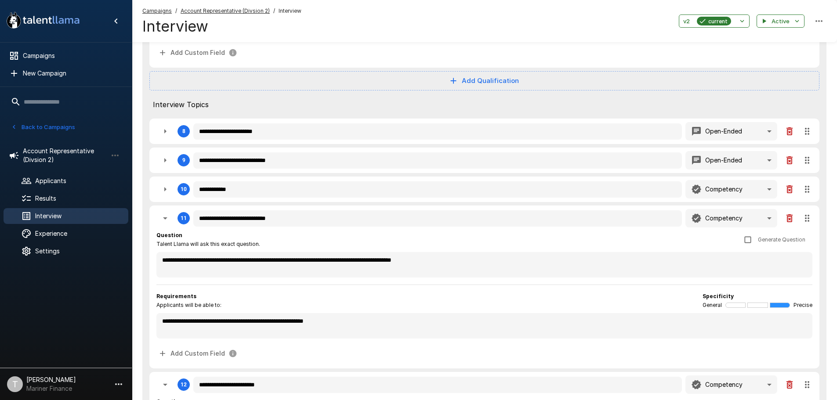
scroll to position [439, 0]
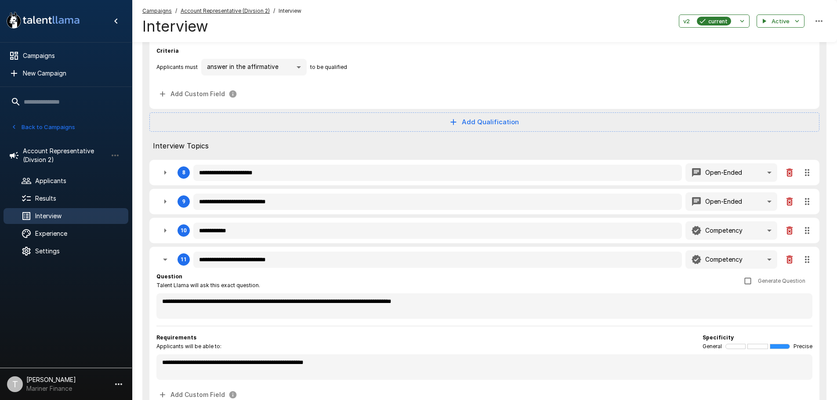
click at [161, 229] on icon "button" at bounding box center [165, 230] width 11 height 11
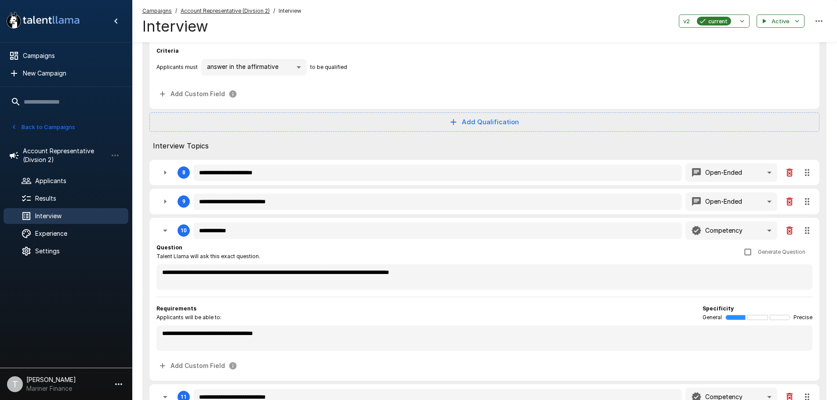
click at [163, 203] on icon "button" at bounding box center [165, 201] width 11 height 11
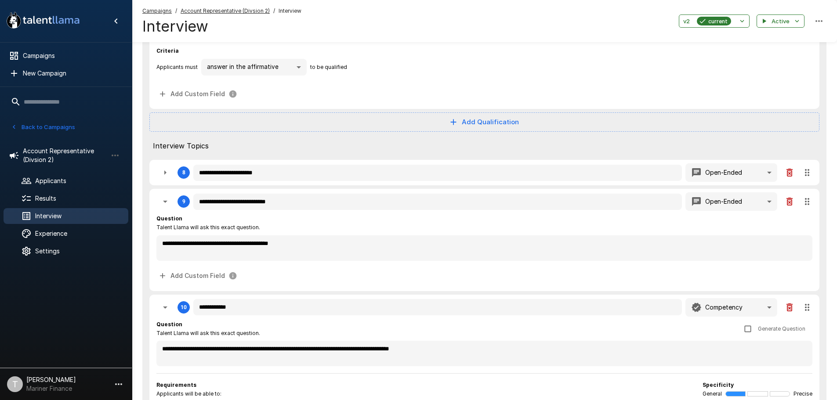
click at [161, 174] on icon "button" at bounding box center [165, 172] width 11 height 11
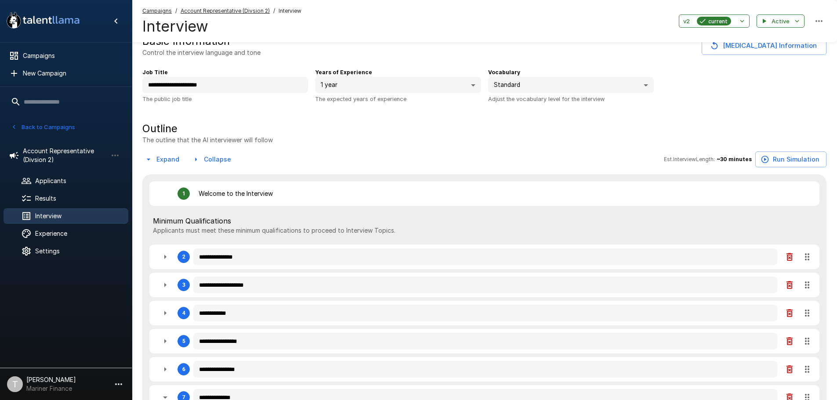
scroll to position [0, 0]
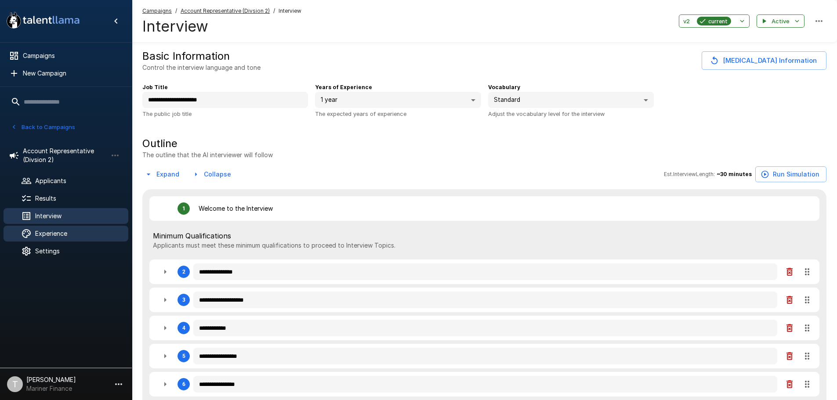
click at [68, 232] on span "Experience" at bounding box center [78, 233] width 86 height 9
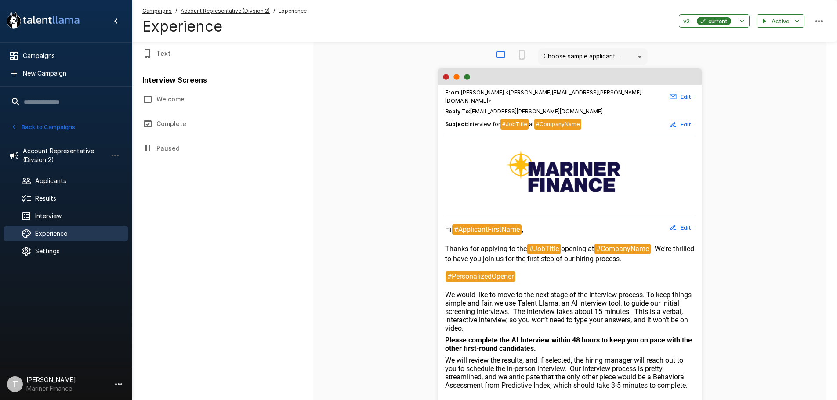
scroll to position [132, 0]
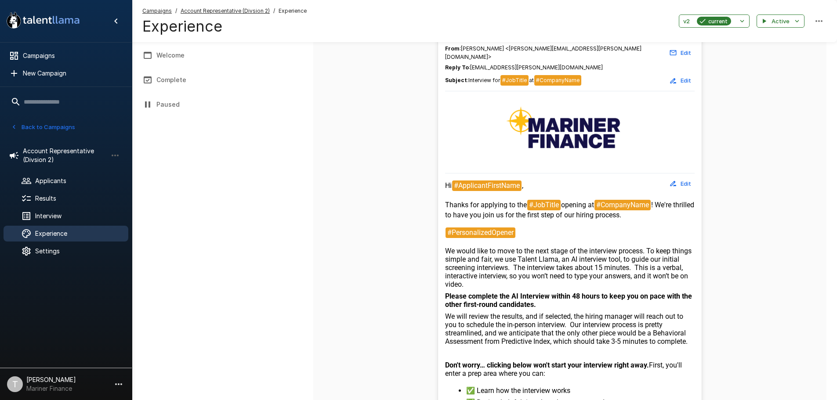
click at [562, 201] on span "opening at" at bounding box center [577, 205] width 33 height 8
click at [549, 203] on span "#JobTitle" at bounding box center [543, 205] width 33 height 11
click at [689, 177] on button "Edit" at bounding box center [681, 184] width 28 height 14
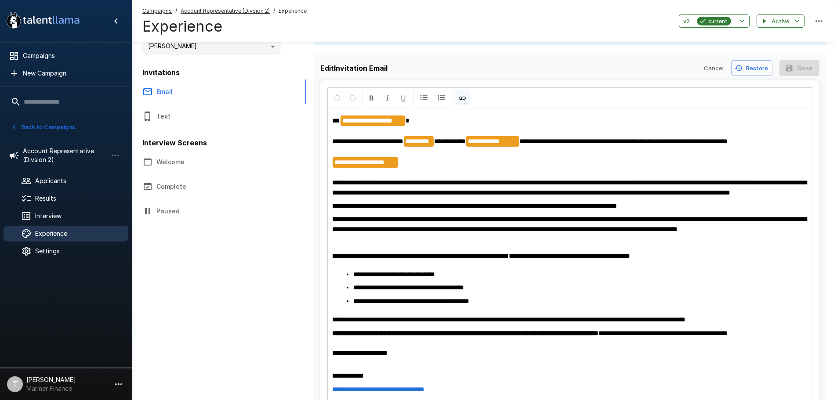
click at [429, 141] on span "*********" at bounding box center [419, 141] width 30 height 11
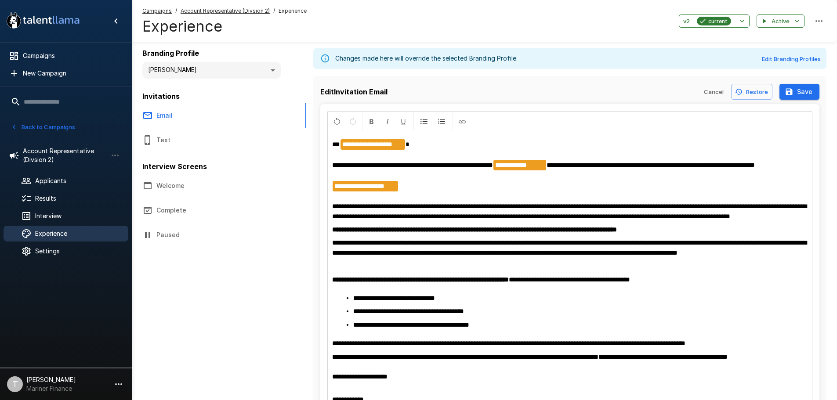
scroll to position [0, 0]
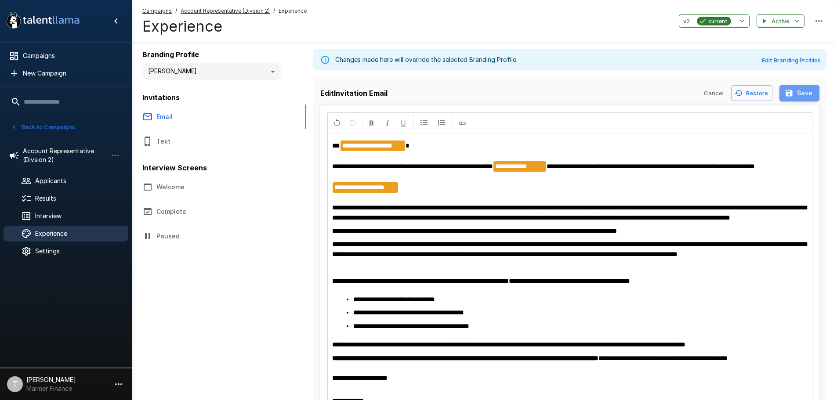
click at [798, 95] on button "Save" at bounding box center [800, 93] width 40 height 16
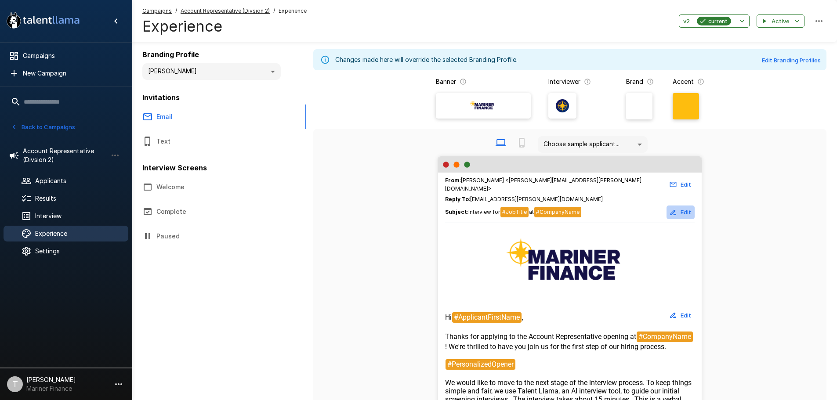
click at [685, 206] on button "Edit" at bounding box center [681, 213] width 28 height 14
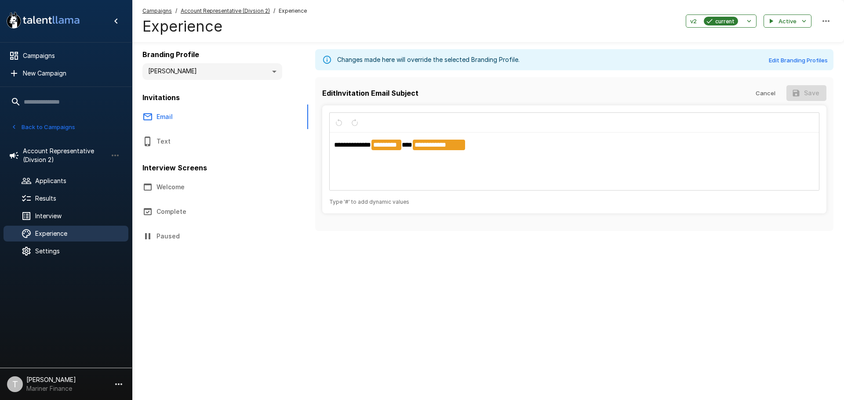
click at [370, 144] on span "**********" at bounding box center [352, 145] width 37 height 7
click at [807, 91] on button "Save" at bounding box center [806, 93] width 40 height 16
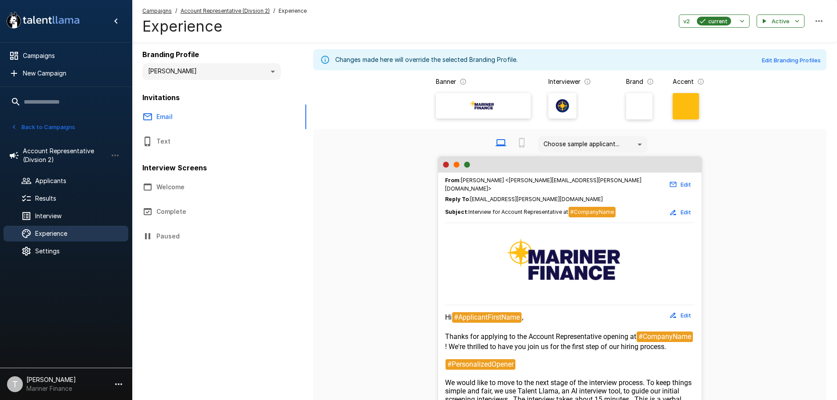
click at [182, 189] on button "Welcome" at bounding box center [211, 187] width 158 height 25
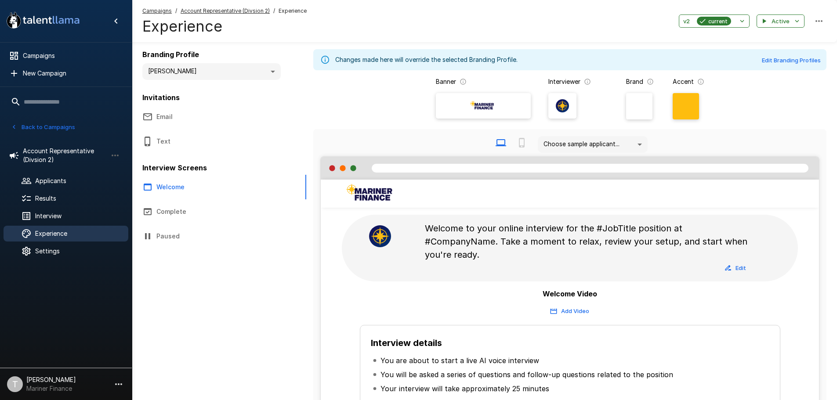
click at [183, 212] on button "Complete" at bounding box center [211, 212] width 158 height 25
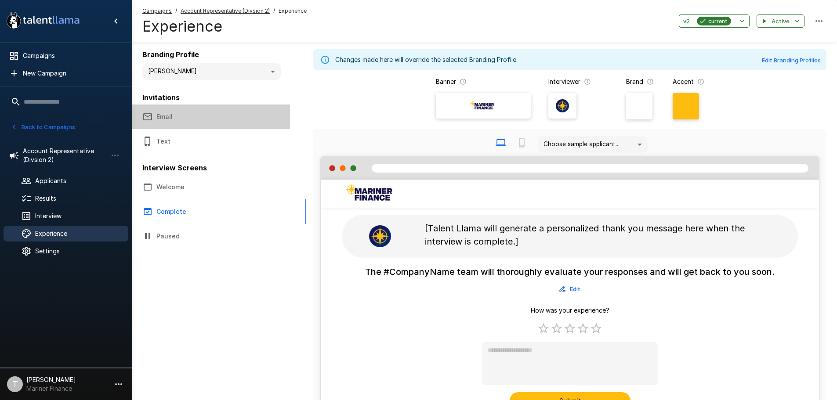
click at [174, 117] on button "Email" at bounding box center [211, 117] width 158 height 25
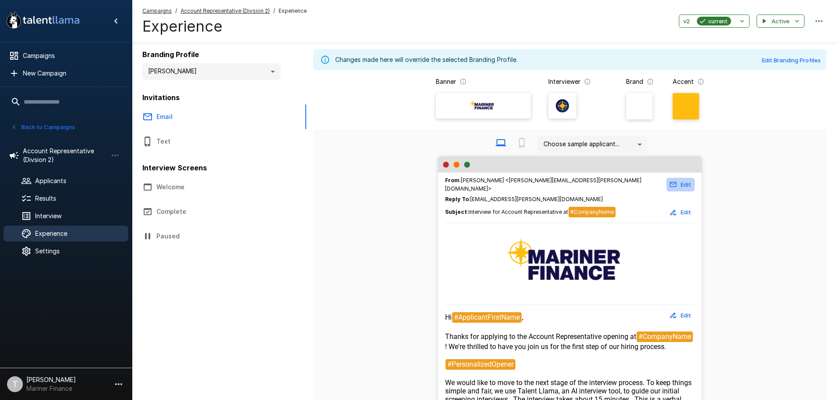
click at [686, 184] on button "Edit" at bounding box center [681, 185] width 28 height 14
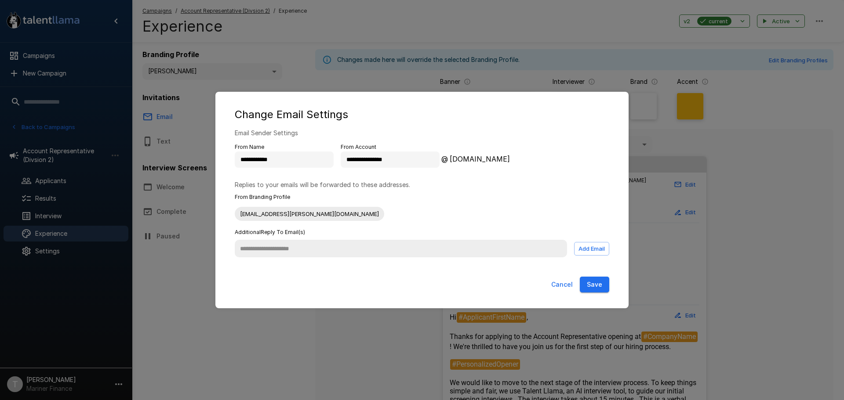
click at [256, 213] on span "[EMAIL_ADDRESS][PERSON_NAME][DOMAIN_NAME]" at bounding box center [309, 214] width 149 height 7
drag, startPoint x: 262, startPoint y: 214, endPoint x: 226, endPoint y: 216, distance: 35.2
click at [226, 216] on div "**********" at bounding box center [422, 201] width 396 height 145
click at [396, 214] on div "[EMAIL_ADDRESS][PERSON_NAME][DOMAIN_NAME]" at bounding box center [422, 214] width 374 height 14
drag, startPoint x: 400, startPoint y: 158, endPoint x: 309, endPoint y: 158, distance: 91.0
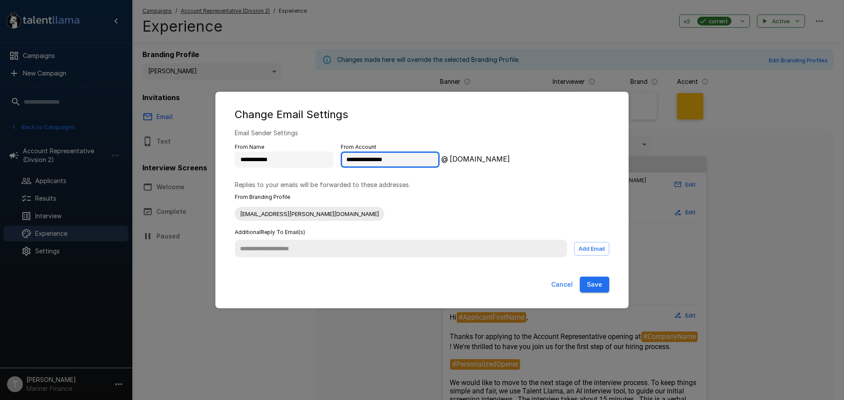
click at [309, 158] on div "**********" at bounding box center [422, 156] width 374 height 36
click at [596, 284] on button "Save" at bounding box center [594, 285] width 29 height 16
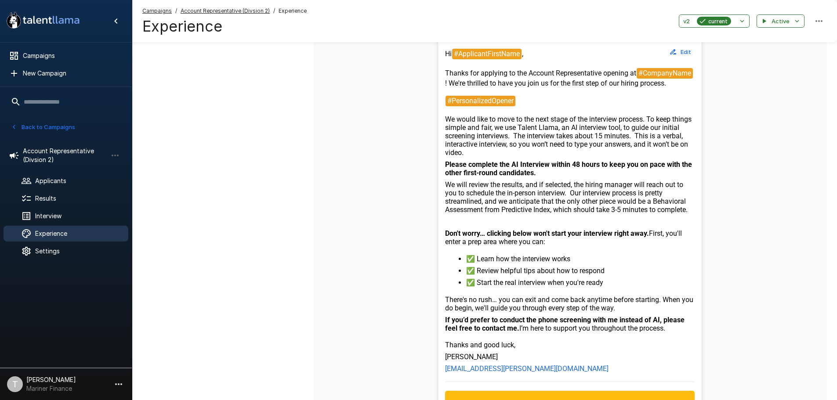
scroll to position [220, 0]
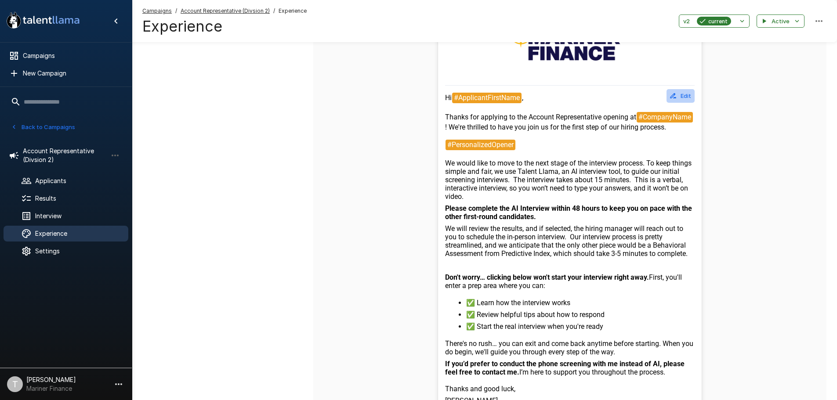
click at [680, 93] on button "Edit" at bounding box center [681, 96] width 28 height 14
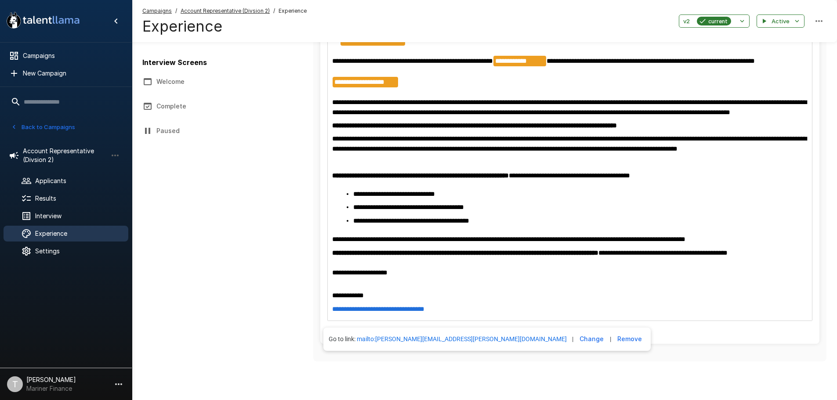
scroll to position [115, 0]
drag, startPoint x: 447, startPoint y: 309, endPoint x: 280, endPoint y: 312, distance: 166.6
click at [280, 312] on div "**********" at bounding box center [484, 151] width 684 height 429
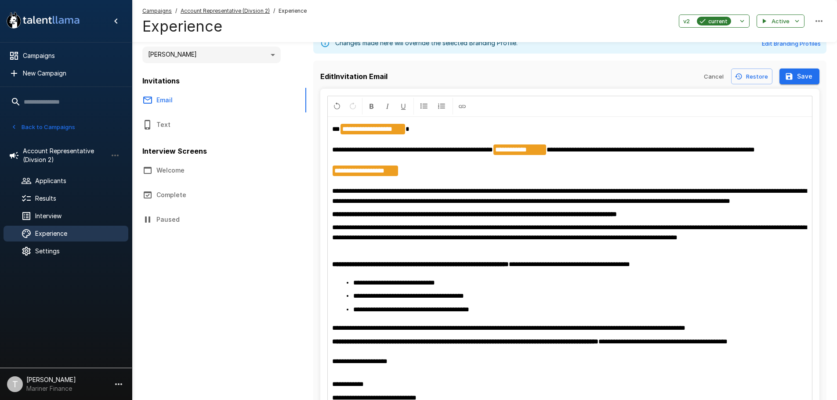
scroll to position [0, 0]
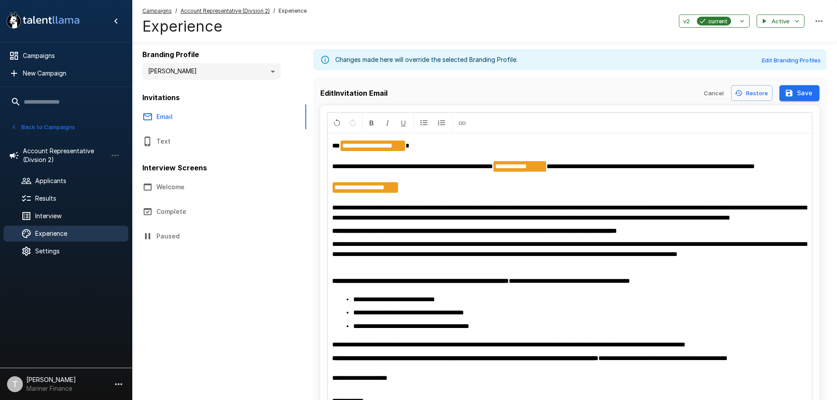
click at [806, 94] on button "Save" at bounding box center [800, 93] width 40 height 16
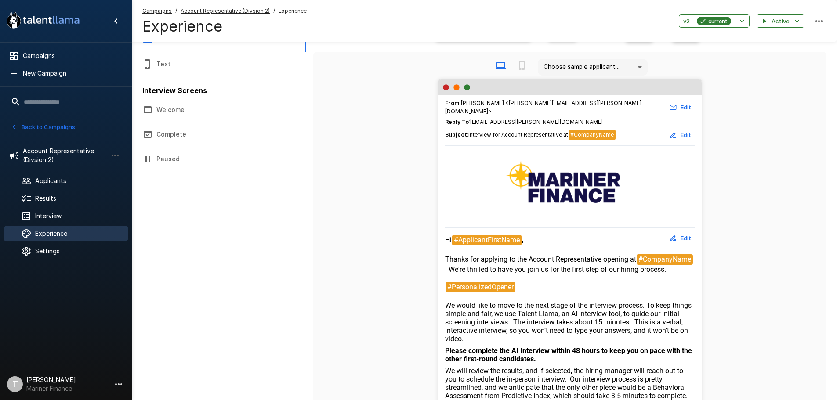
scroll to position [33, 0]
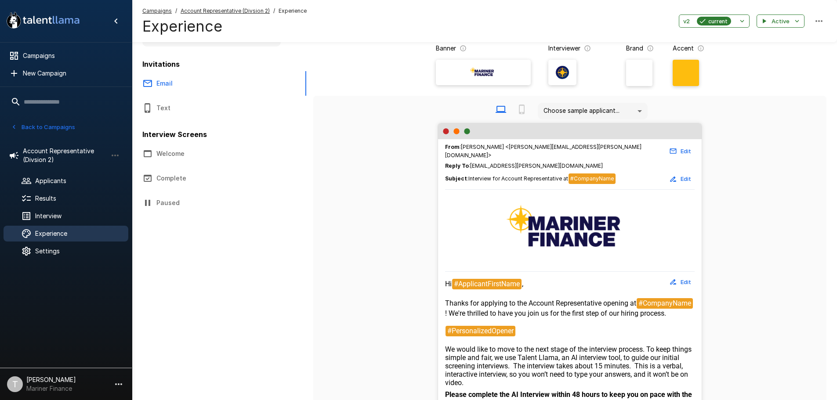
click at [678, 173] on button "Edit" at bounding box center [681, 179] width 28 height 14
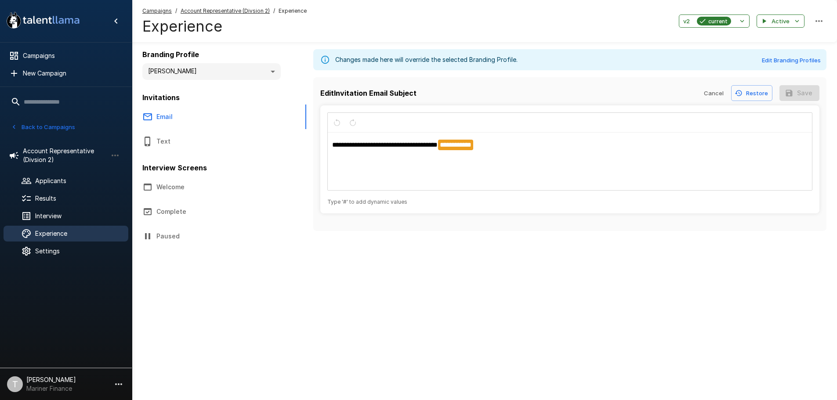
scroll to position [0, 0]
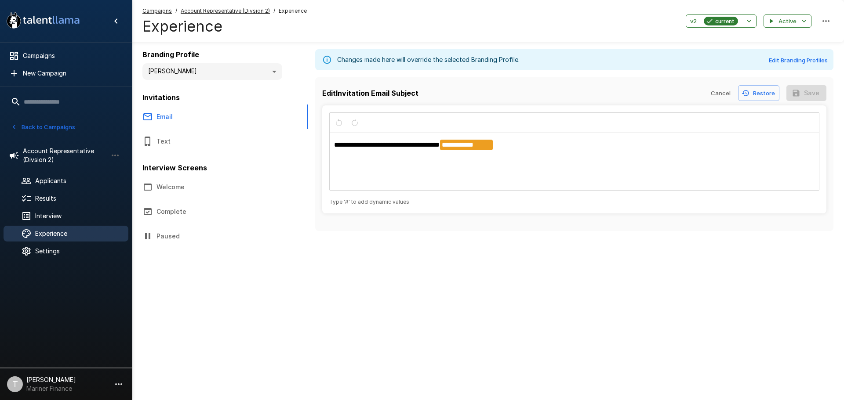
click at [166, 117] on button "Email" at bounding box center [211, 117] width 158 height 25
click at [179, 189] on button "Welcome" at bounding box center [211, 187] width 158 height 25
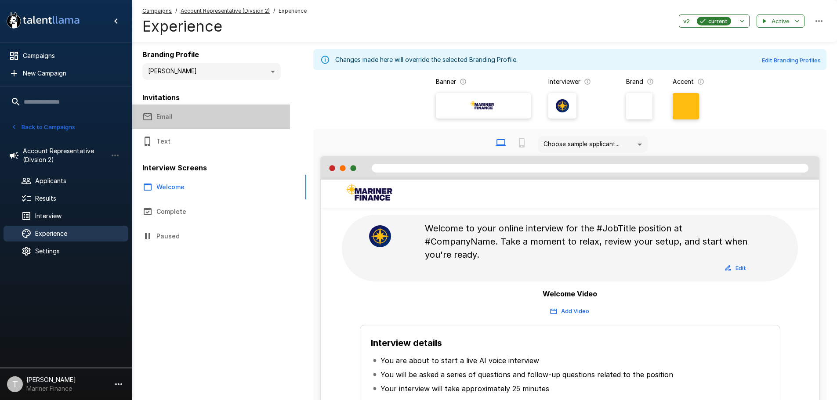
click at [170, 121] on button "Email" at bounding box center [211, 117] width 158 height 25
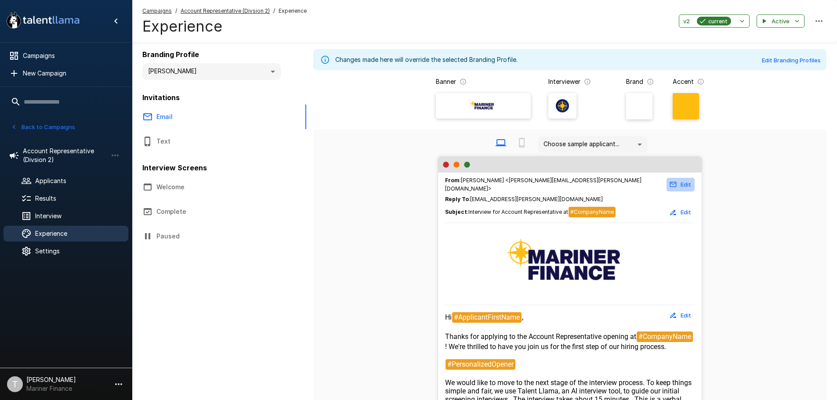
click at [690, 180] on button "Edit" at bounding box center [681, 185] width 28 height 14
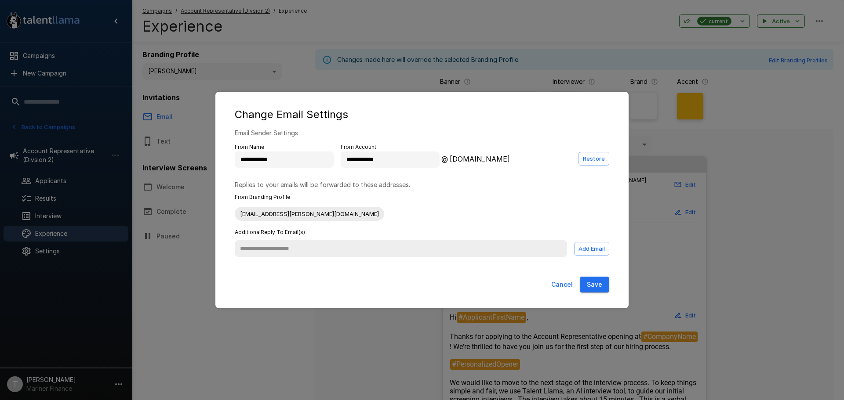
click at [563, 286] on button "Cancel" at bounding box center [562, 285] width 29 height 16
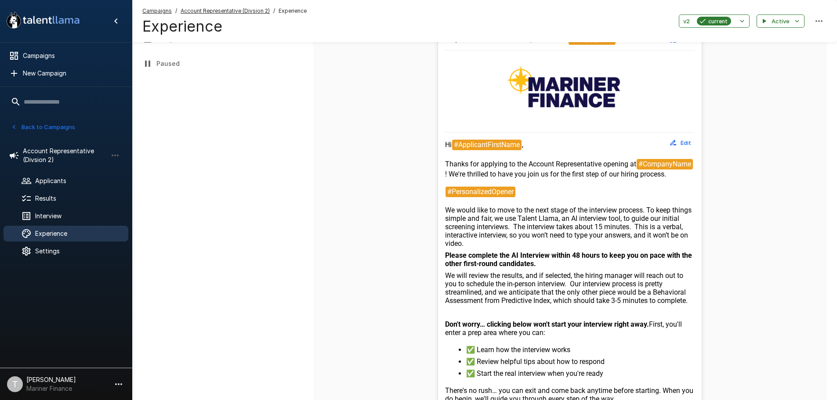
scroll to position [176, 0]
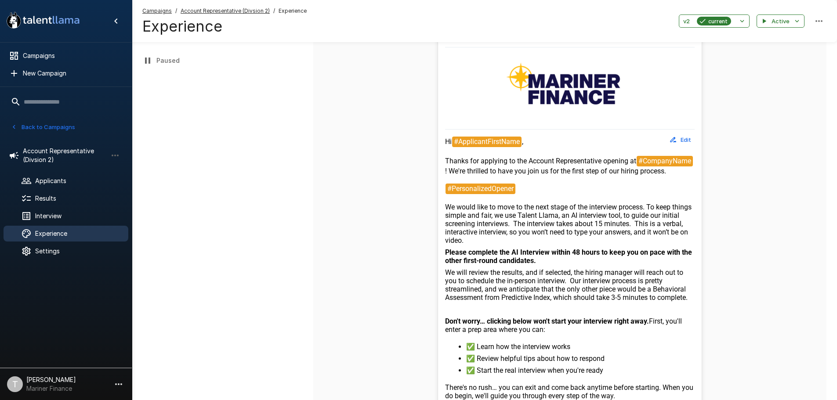
click at [689, 137] on button "Edit" at bounding box center [681, 140] width 28 height 14
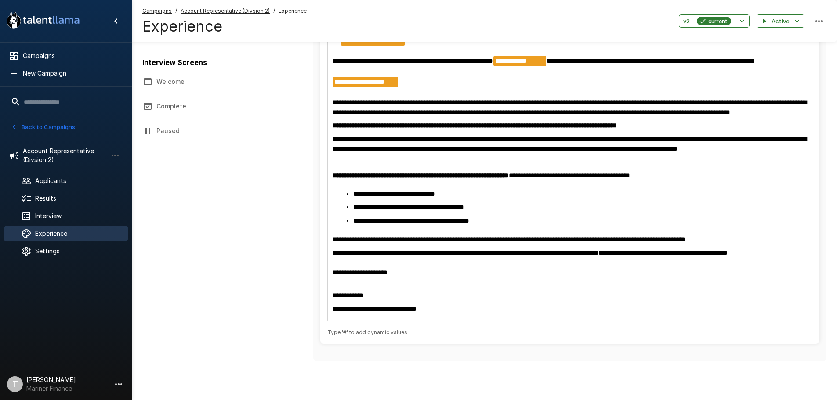
scroll to position [25, 0]
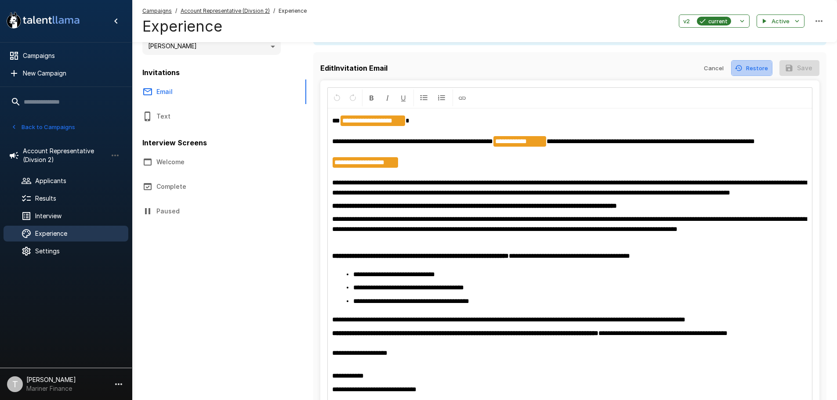
click at [749, 68] on button "Restore" at bounding box center [751, 68] width 41 height 16
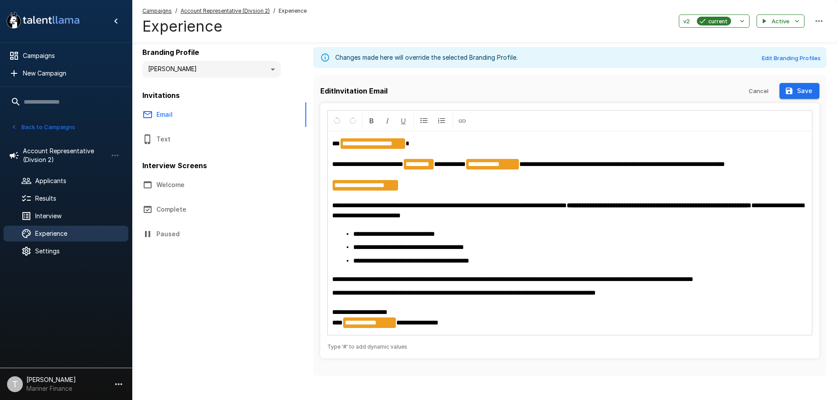
scroll to position [0, 0]
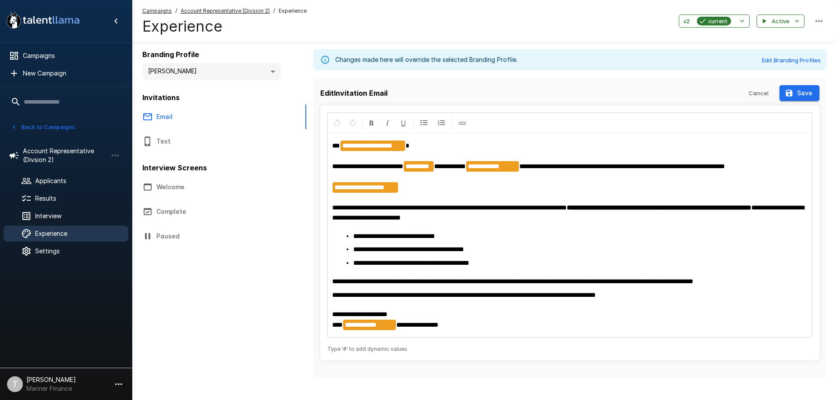
click at [762, 91] on button "Cancel" at bounding box center [759, 93] width 28 height 16
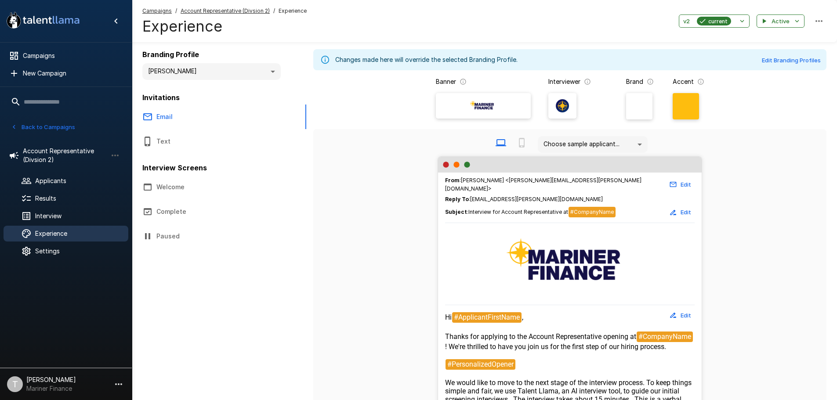
click at [170, 186] on button "Welcome" at bounding box center [211, 187] width 158 height 25
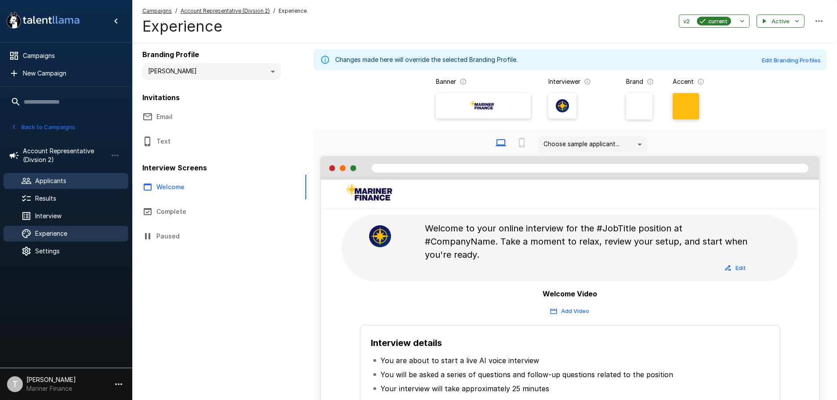
click at [57, 183] on span "Applicants" at bounding box center [78, 181] width 86 height 9
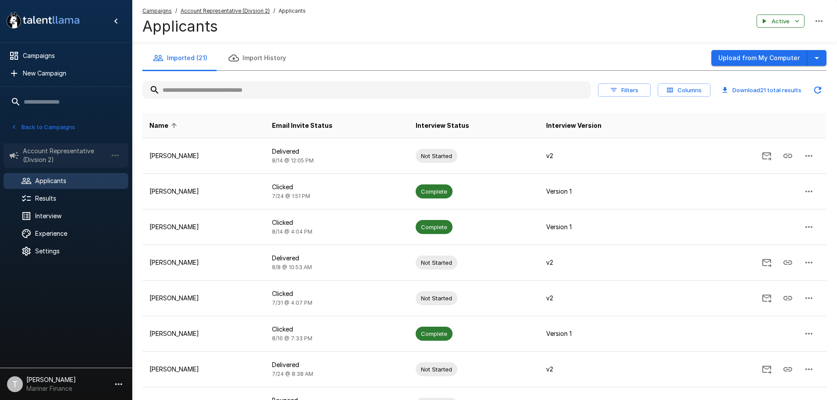
click at [70, 155] on span "Account Representative (Divsion 2)" at bounding box center [65, 156] width 84 height 18
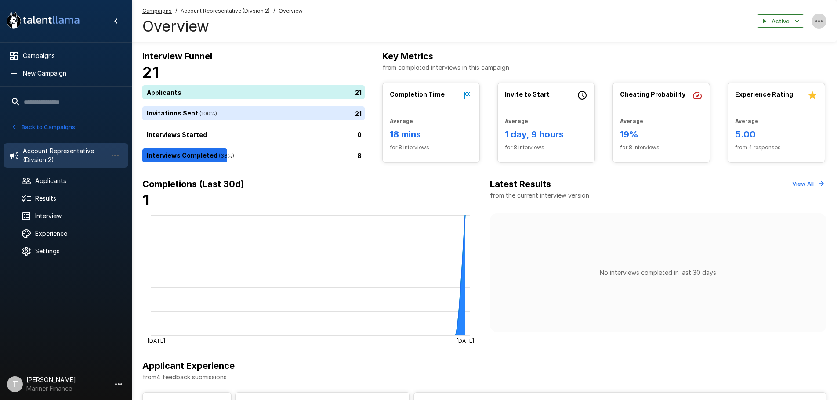
click at [820, 18] on icon "button" at bounding box center [819, 21] width 11 height 11
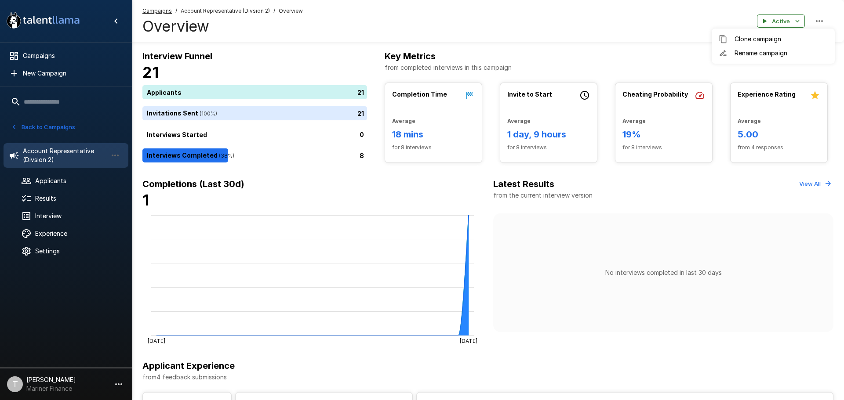
click at [311, 39] on div at bounding box center [422, 200] width 844 height 400
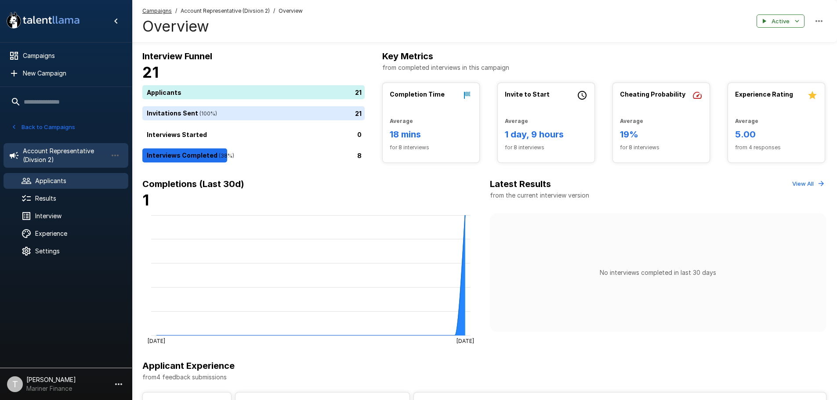
click at [58, 179] on span "Applicants" at bounding box center [78, 181] width 86 height 9
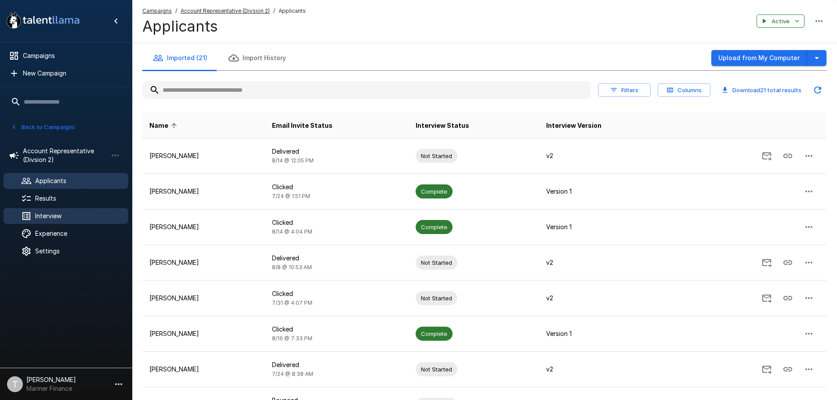
click at [60, 217] on span "Interview" at bounding box center [78, 216] width 86 height 9
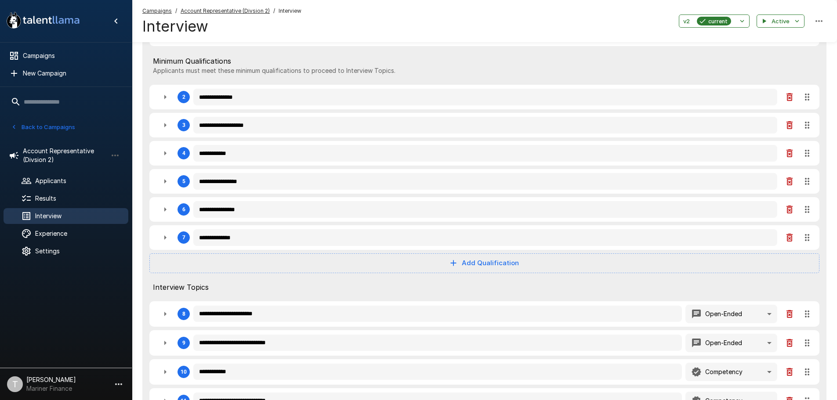
scroll to position [176, 0]
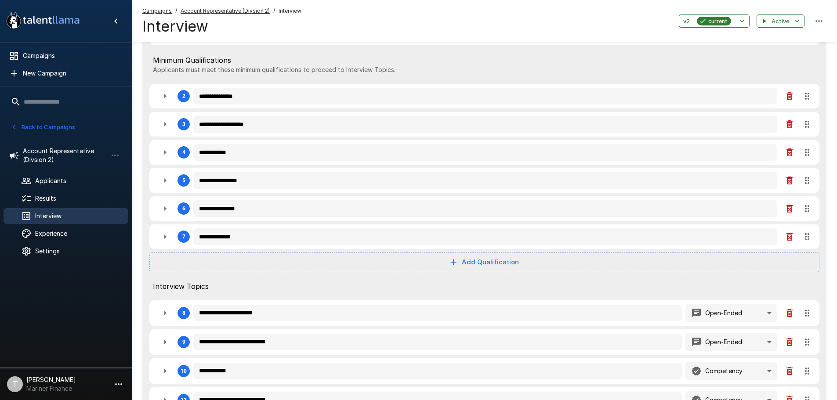
click at [163, 184] on icon "button" at bounding box center [165, 180] width 11 height 11
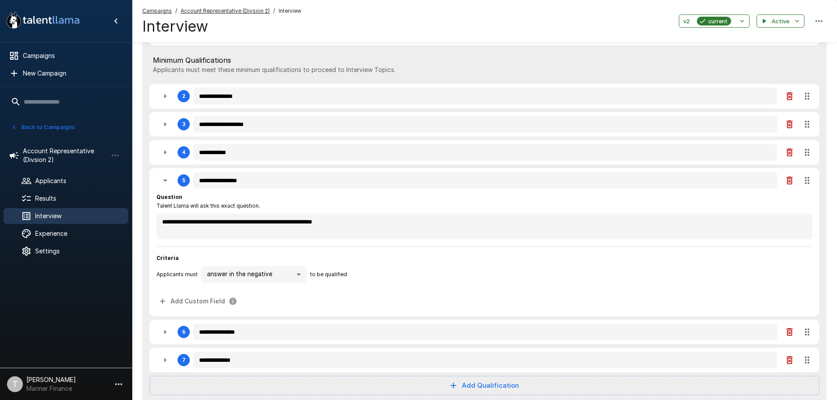
click at [163, 184] on icon "button" at bounding box center [165, 180] width 11 height 11
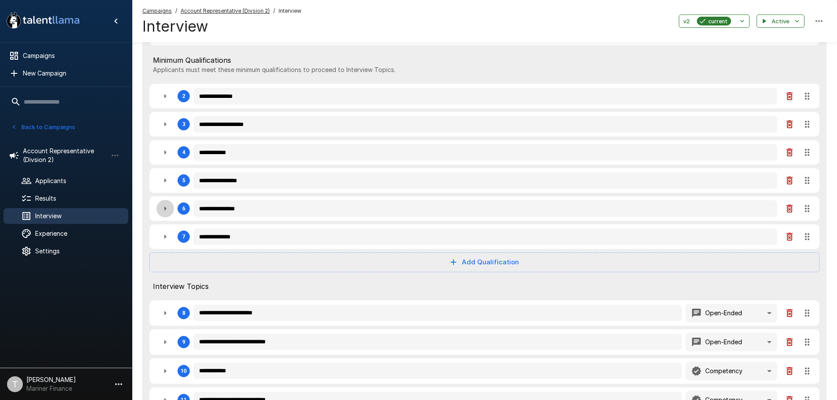
click at [164, 208] on icon "button" at bounding box center [165, 209] width 2 height 4
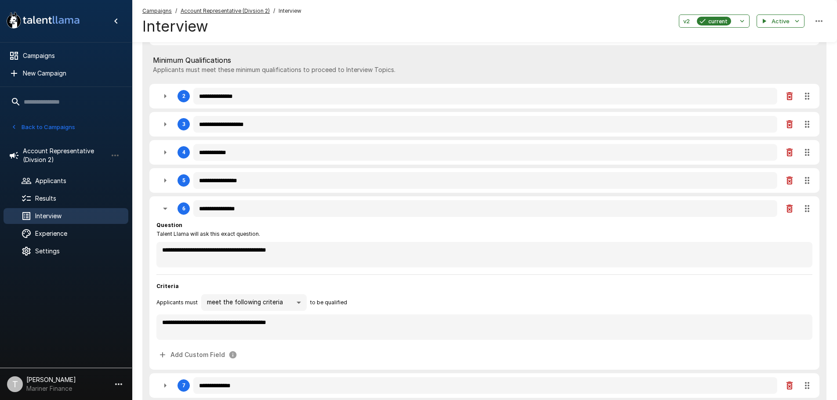
click at [164, 208] on icon "button" at bounding box center [165, 208] width 11 height 11
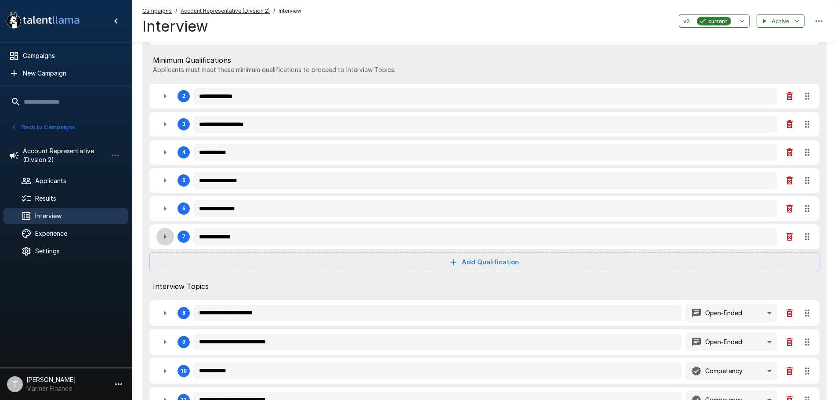
click at [162, 238] on icon "button" at bounding box center [165, 237] width 11 height 11
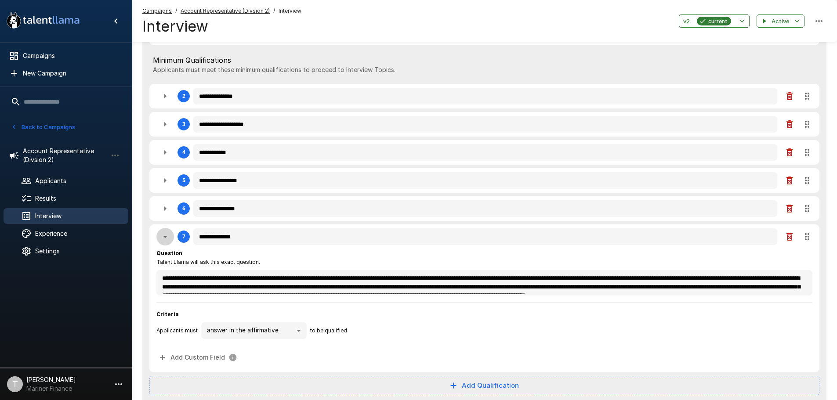
click at [167, 239] on icon "button" at bounding box center [165, 237] width 11 height 11
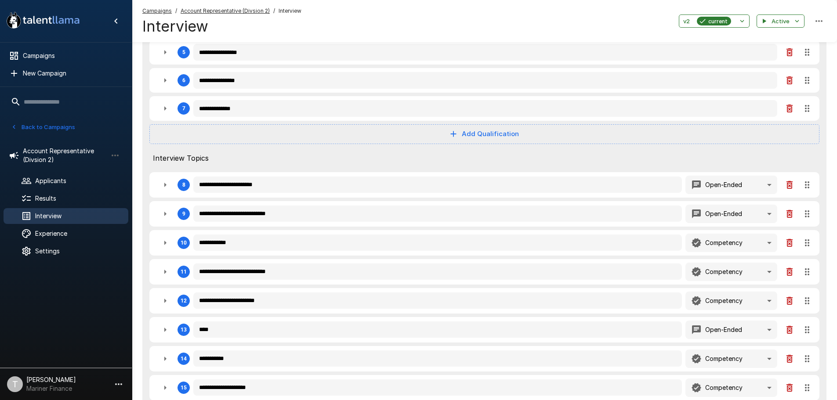
scroll to position [308, 0]
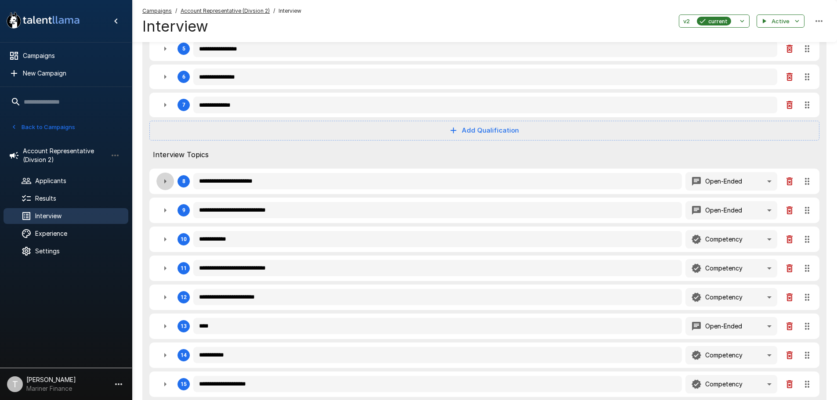
click at [163, 182] on icon "button" at bounding box center [165, 181] width 11 height 11
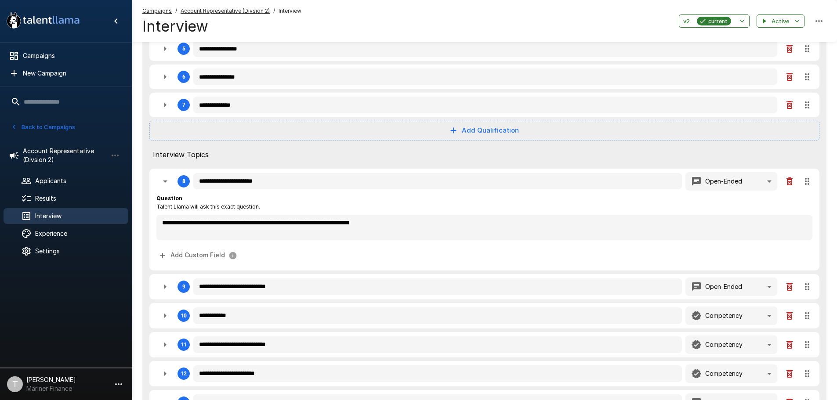
scroll to position [352, 0]
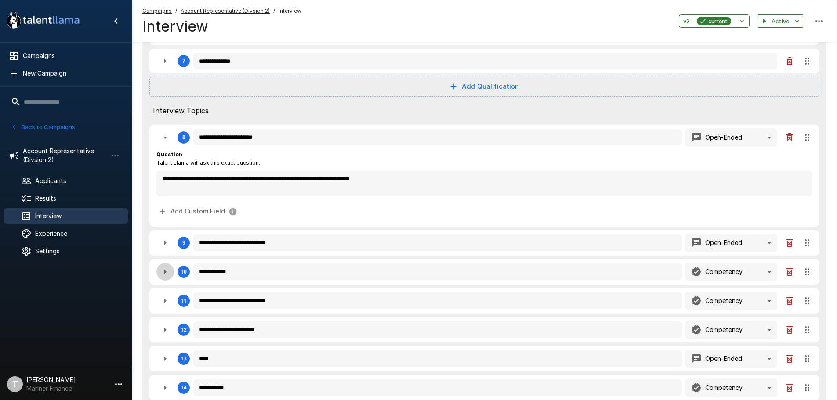
click at [163, 271] on icon "button" at bounding box center [165, 272] width 11 height 11
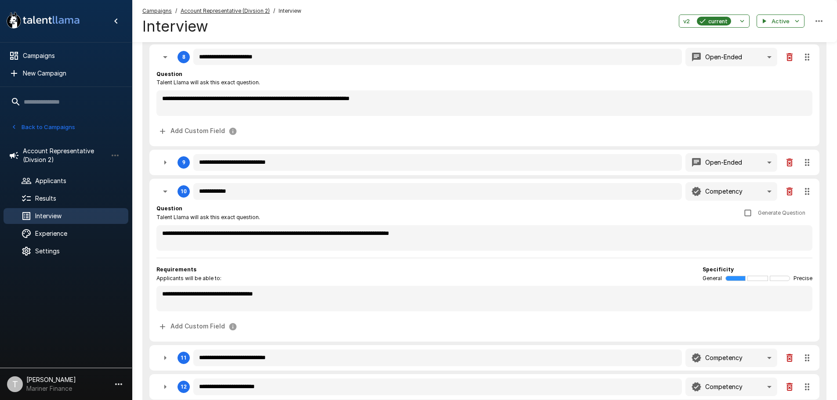
scroll to position [439, 0]
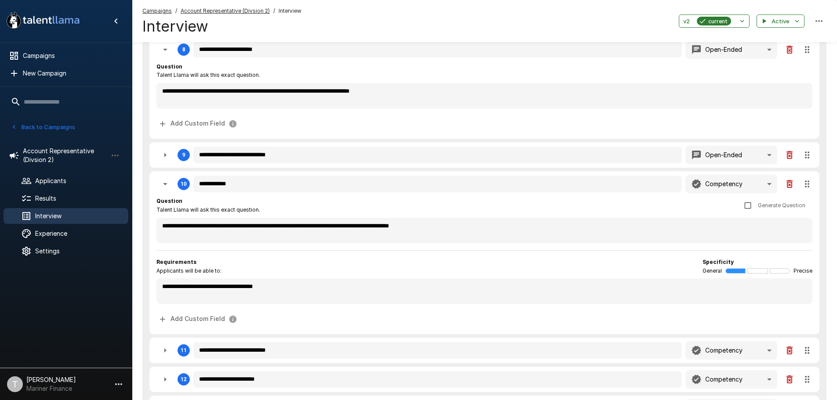
click at [164, 185] on icon "button" at bounding box center [165, 184] width 4 height 2
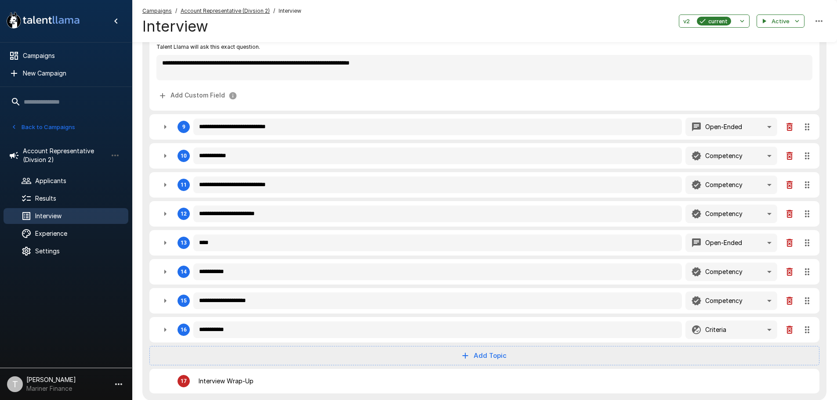
scroll to position [527, 0]
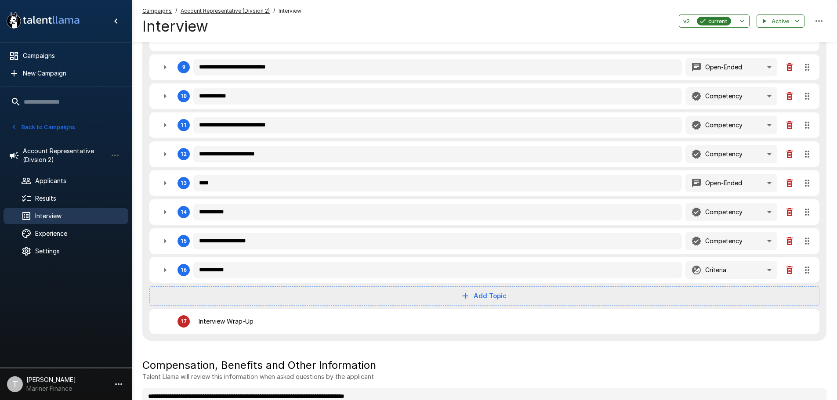
click at [165, 124] on icon "button" at bounding box center [165, 125] width 11 height 11
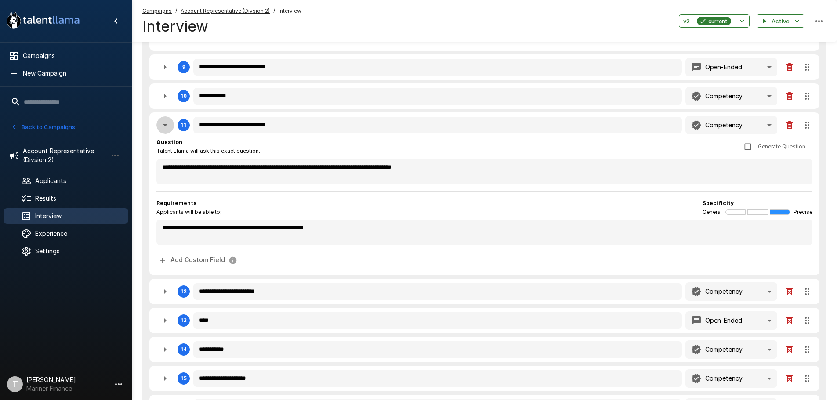
click at [165, 124] on icon "button" at bounding box center [165, 125] width 11 height 11
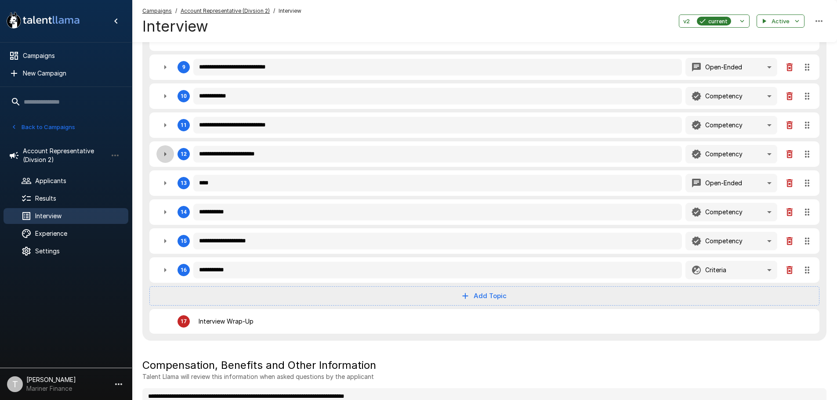
click at [167, 156] on icon "button" at bounding box center [165, 154] width 11 height 11
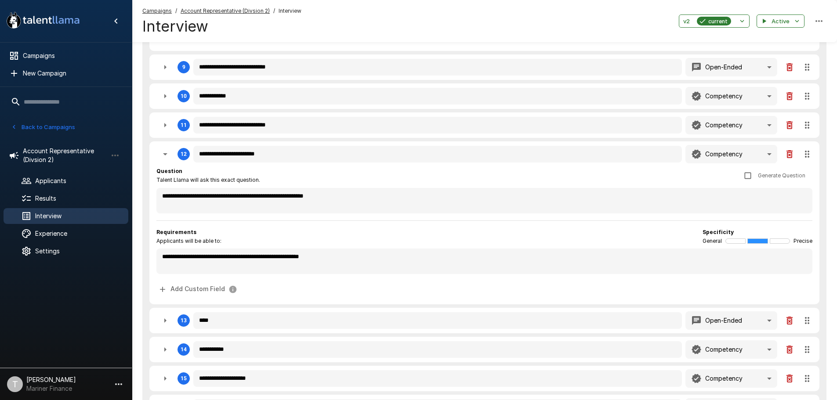
click at [163, 325] on icon "button" at bounding box center [165, 321] width 11 height 11
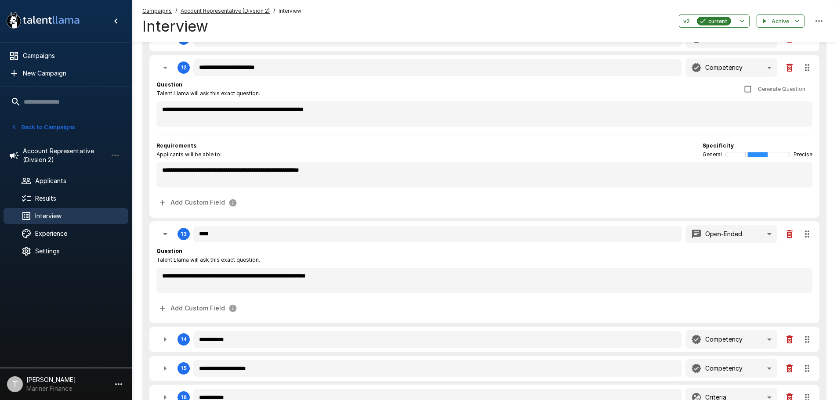
scroll to position [659, 0]
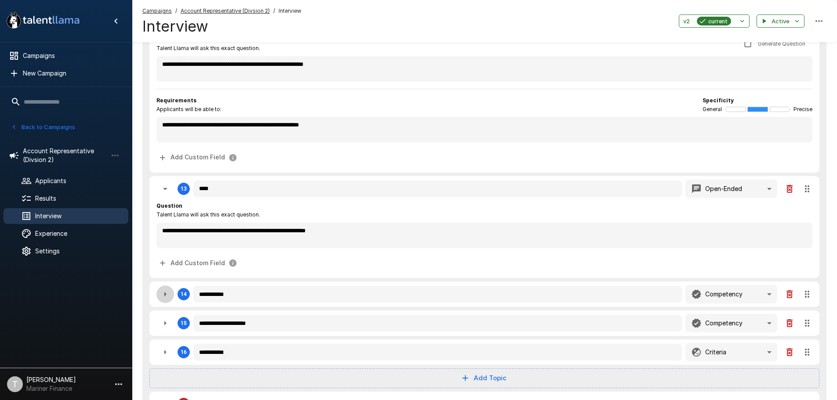
click at [161, 298] on icon "button" at bounding box center [165, 294] width 11 height 11
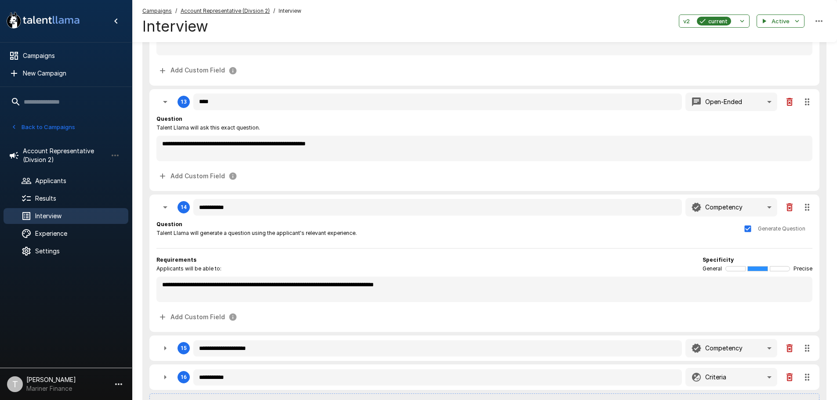
scroll to position [747, 0]
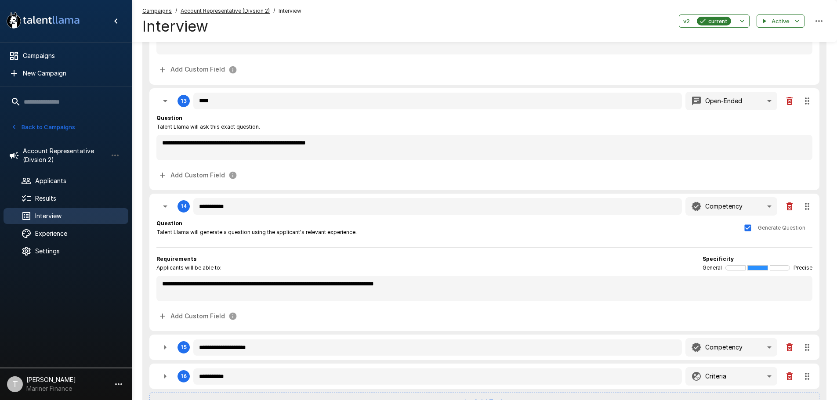
click at [164, 208] on icon "button" at bounding box center [165, 206] width 11 height 11
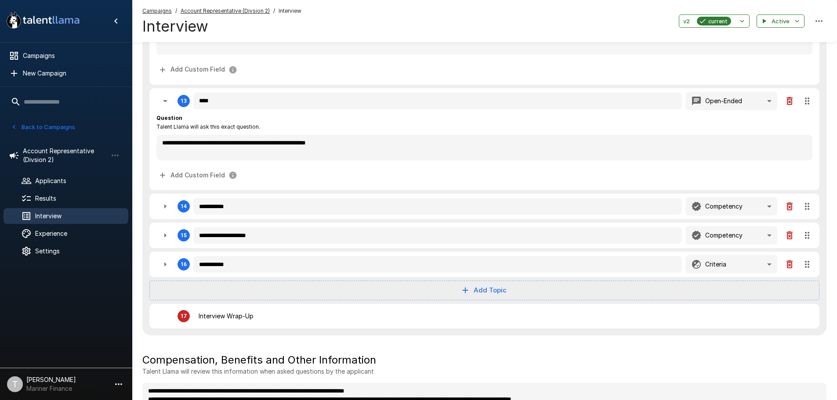
click at [165, 234] on icon "button" at bounding box center [165, 235] width 11 height 11
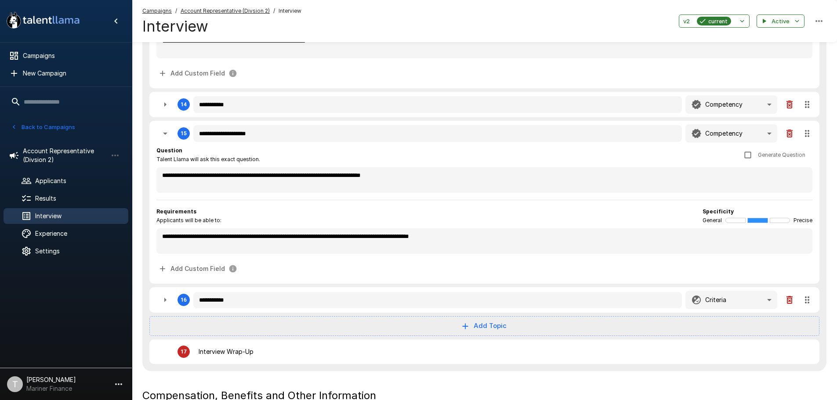
scroll to position [879, 0]
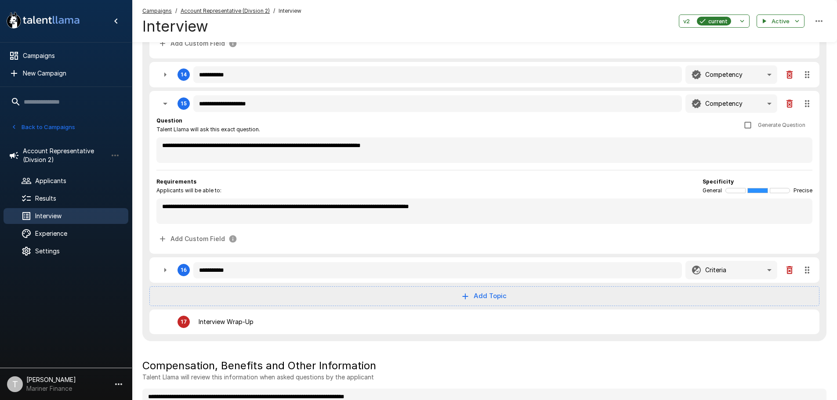
click at [164, 272] on icon "button" at bounding box center [165, 270] width 2 height 4
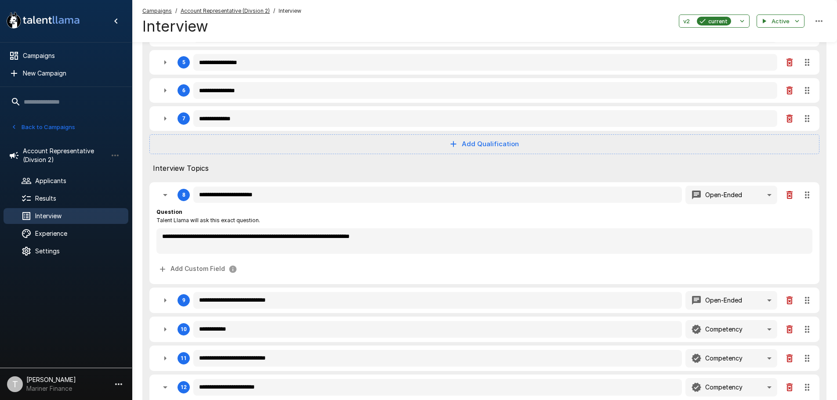
scroll to position [264, 0]
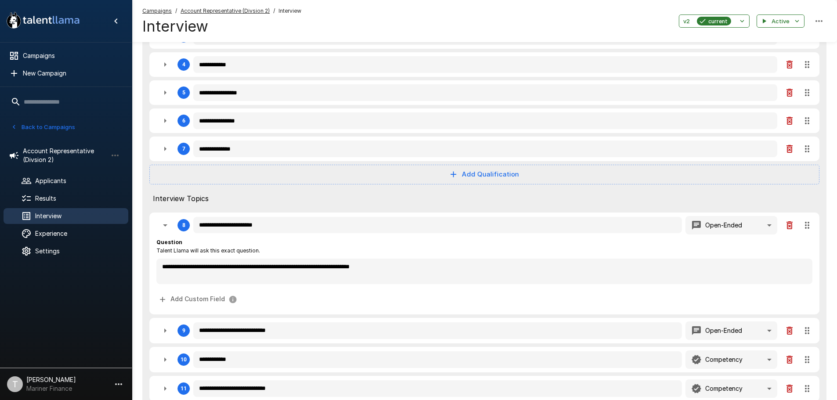
click at [163, 333] on icon "button" at bounding box center [165, 331] width 11 height 11
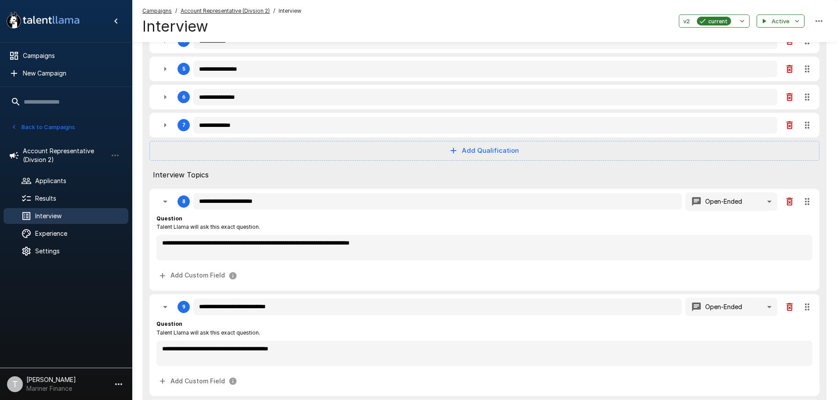
scroll to position [308, 0]
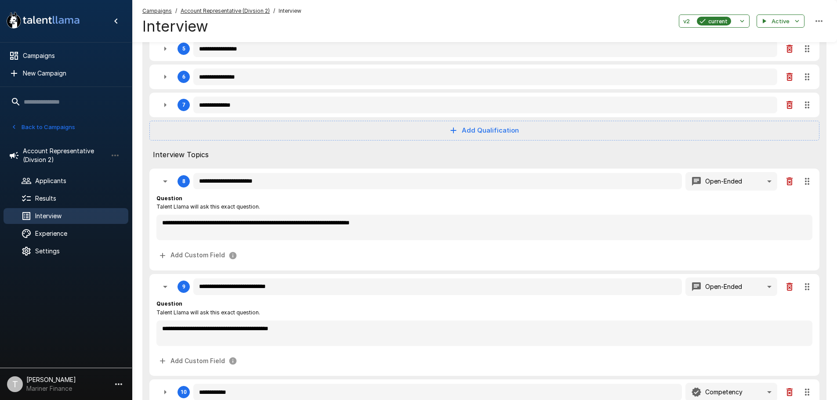
click at [165, 180] on icon "button" at bounding box center [165, 181] width 11 height 11
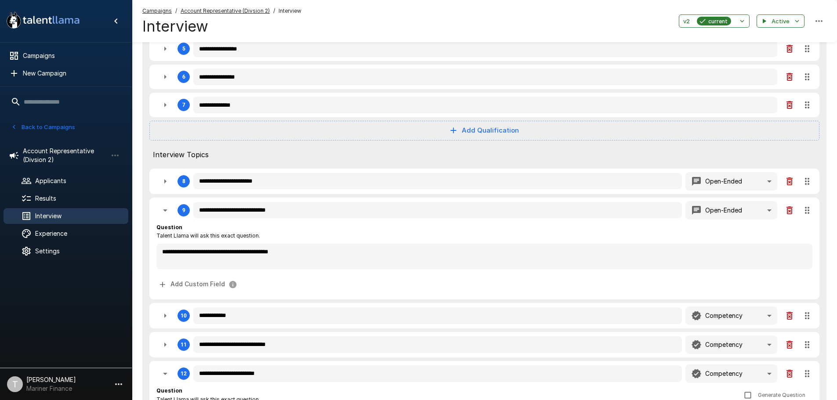
click at [166, 209] on icon "button" at bounding box center [165, 210] width 11 height 11
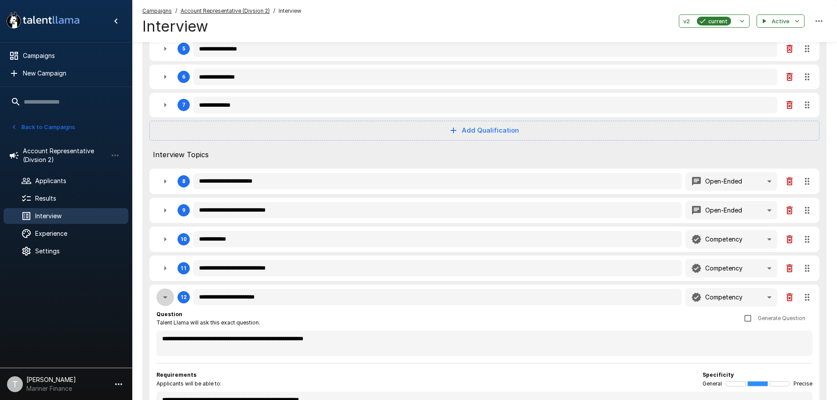
click at [163, 297] on icon "button" at bounding box center [165, 297] width 11 height 11
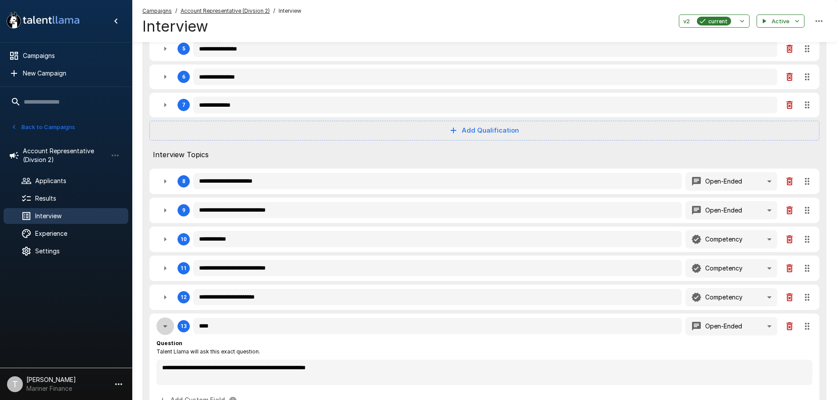
click at [165, 325] on icon "button" at bounding box center [165, 326] width 11 height 11
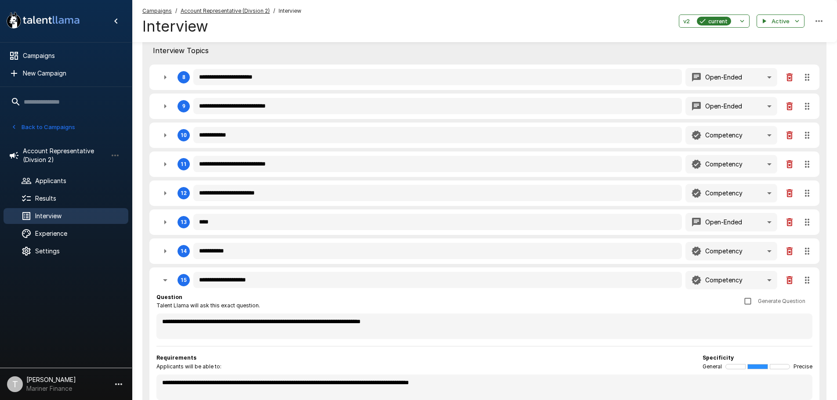
scroll to position [439, 0]
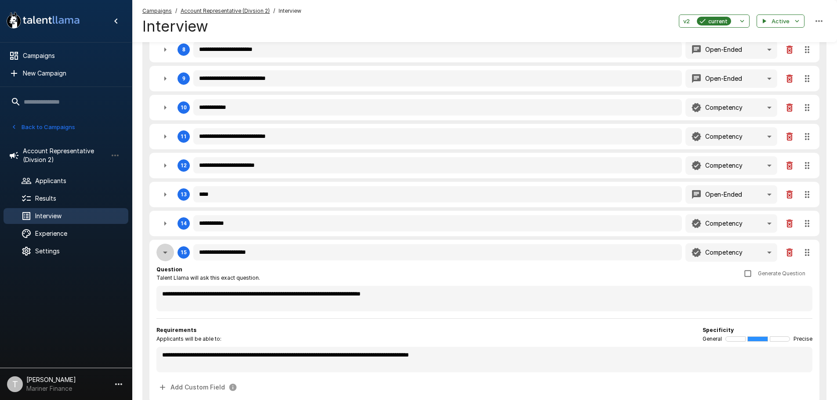
click at [163, 251] on icon "button" at bounding box center [165, 252] width 11 height 11
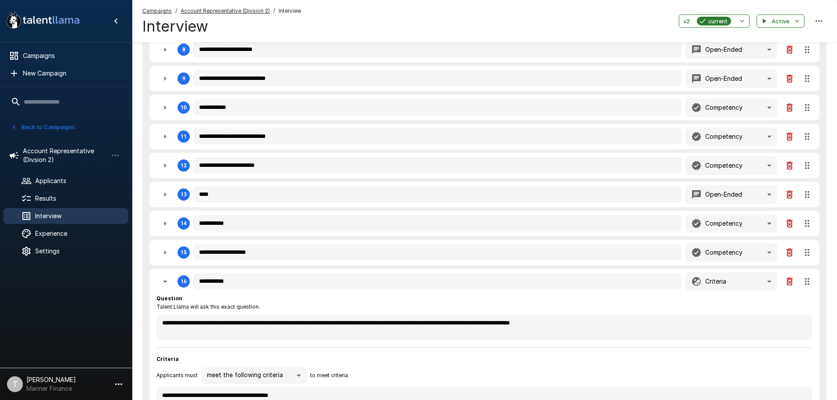
click at [162, 281] on icon "button" at bounding box center [165, 281] width 11 height 11
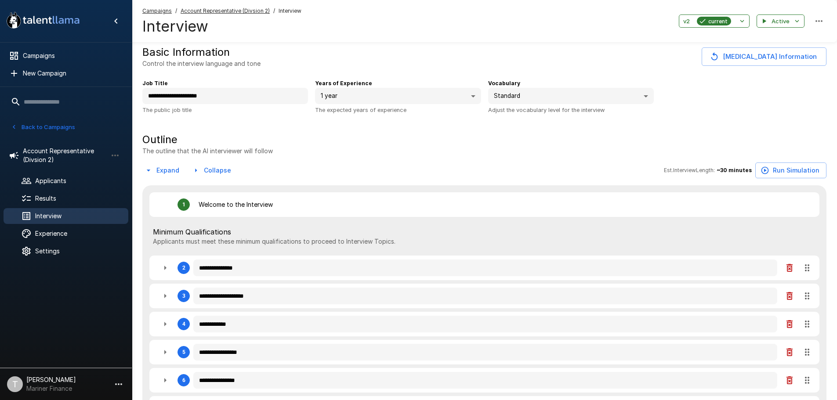
scroll to position [0, 0]
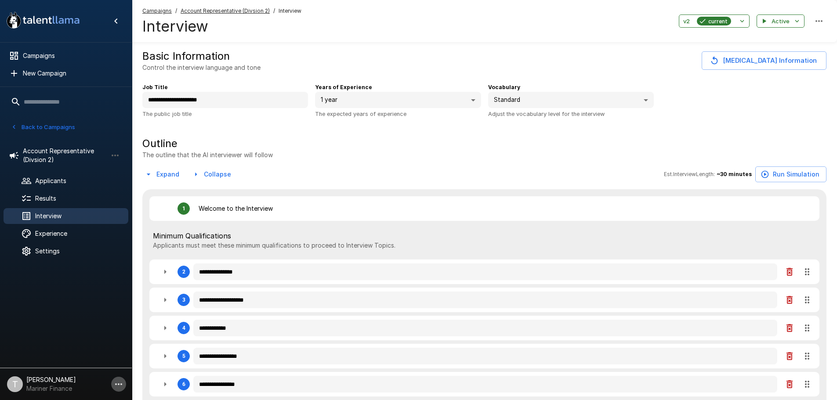
click at [113, 384] on icon "button" at bounding box center [118, 384] width 11 height 11
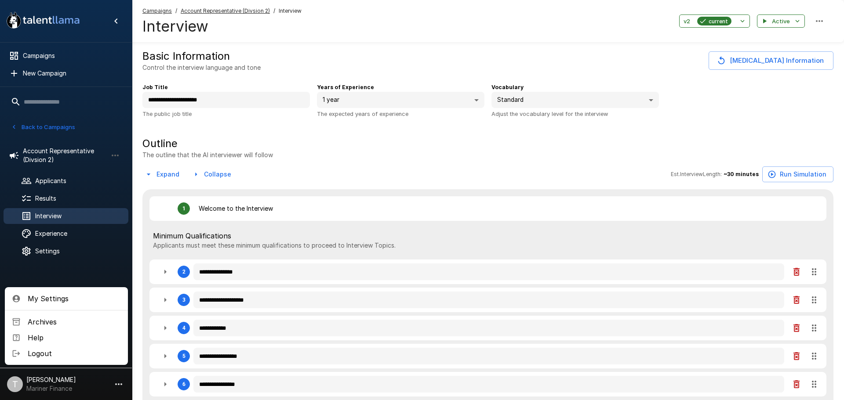
click at [59, 295] on span "My Settings" at bounding box center [74, 299] width 93 height 11
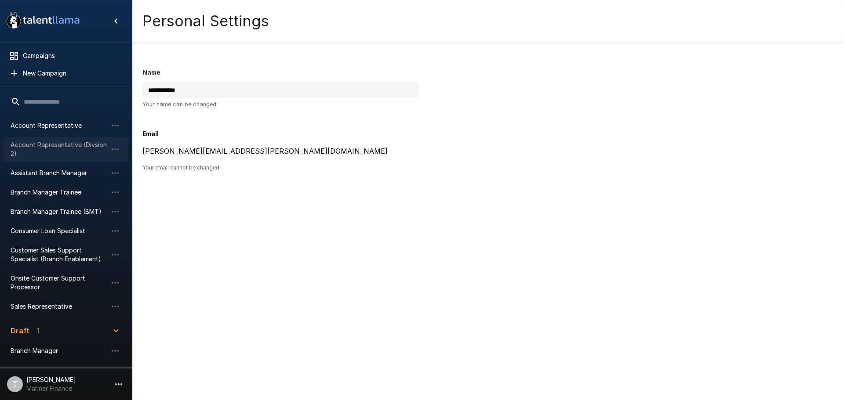
click at [53, 142] on span "Account Representative (Divsion 2)" at bounding box center [59, 150] width 97 height 18
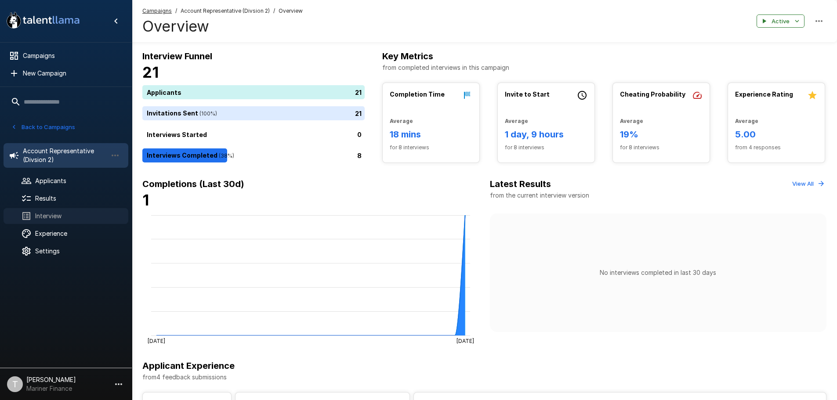
click at [68, 219] on span "Interview" at bounding box center [78, 216] width 86 height 9
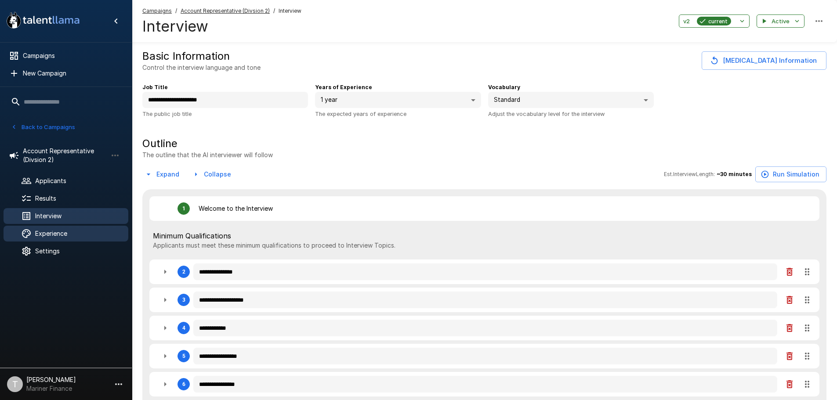
click at [51, 240] on div "Experience" at bounding box center [66, 234] width 125 height 16
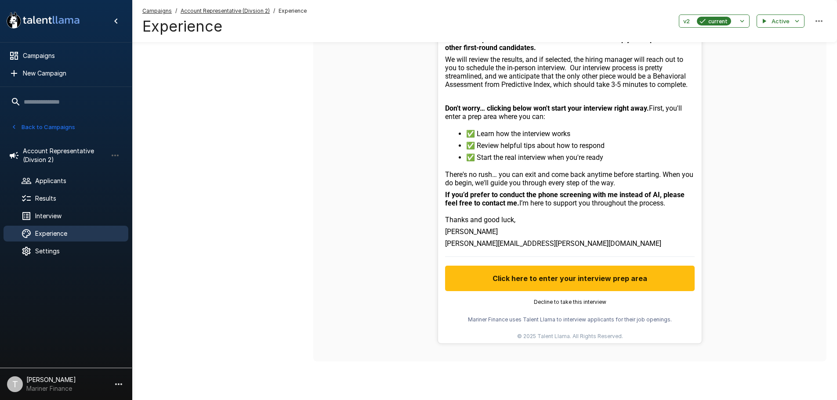
scroll to position [429, 0]
